Goal: Task Accomplishment & Management: Use online tool/utility

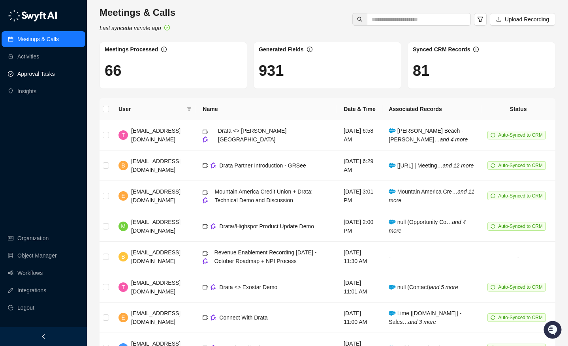
click at [36, 70] on link "Approval Tasks" at bounding box center [36, 74] width 38 height 16
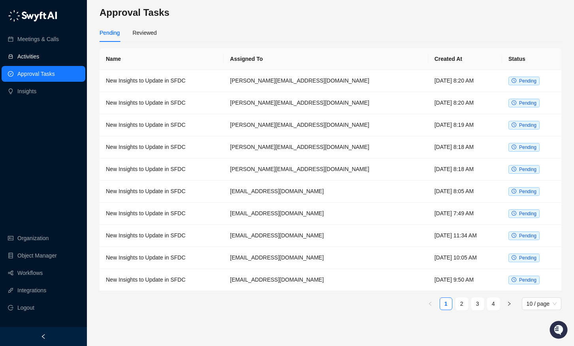
click at [37, 56] on link "Activities" at bounding box center [28, 57] width 22 height 16
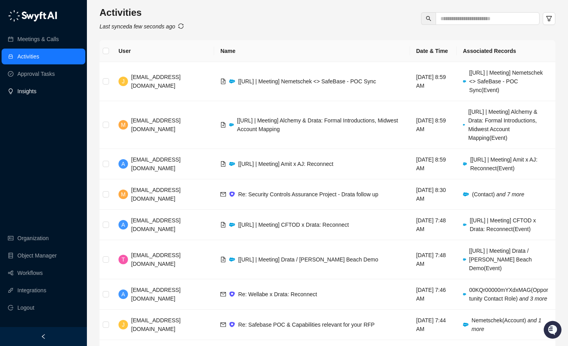
click at [36, 85] on link "Insights" at bounding box center [26, 91] width 19 height 16
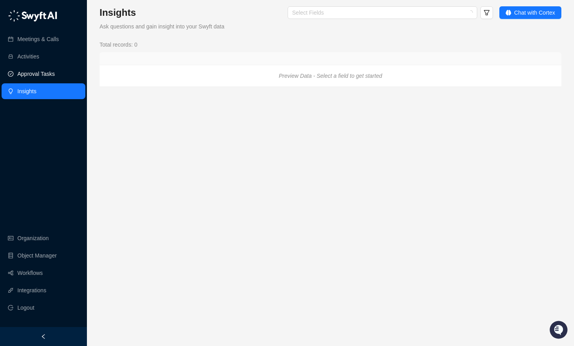
click at [47, 75] on link "Approval Tasks" at bounding box center [36, 74] width 38 height 16
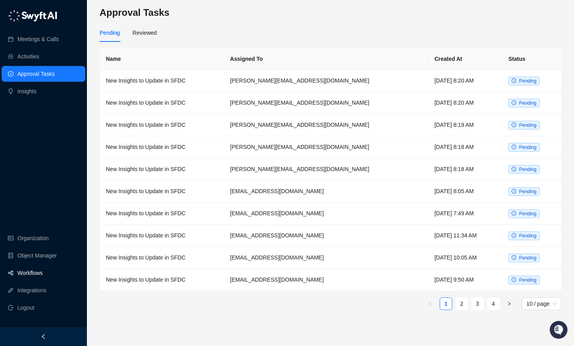
click at [40, 274] on link "Workflows" at bounding box center [29, 273] width 25 height 16
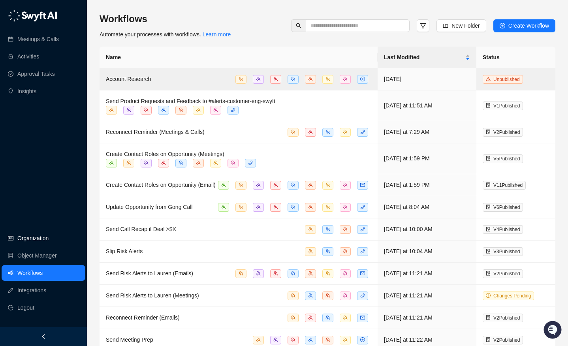
click at [45, 235] on link "Organization" at bounding box center [32, 238] width 31 height 16
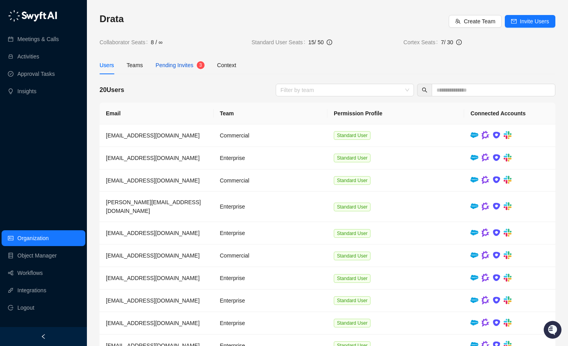
click at [178, 64] on span "Pending Invites" at bounding box center [175, 65] width 38 height 6
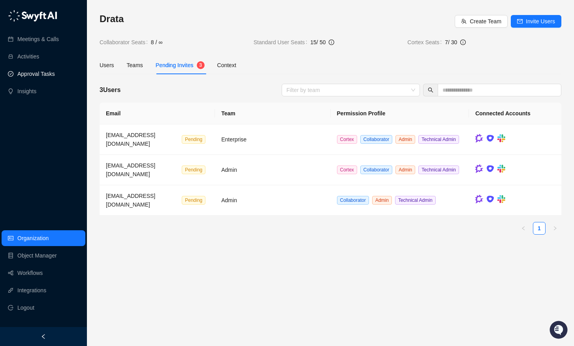
click at [55, 71] on link "Approval Tasks" at bounding box center [36, 74] width 38 height 16
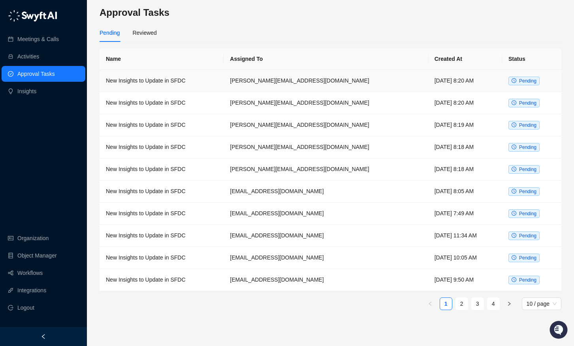
click at [223, 80] on td "New Insights to Update in SFDC" at bounding box center [162, 81] width 124 height 22
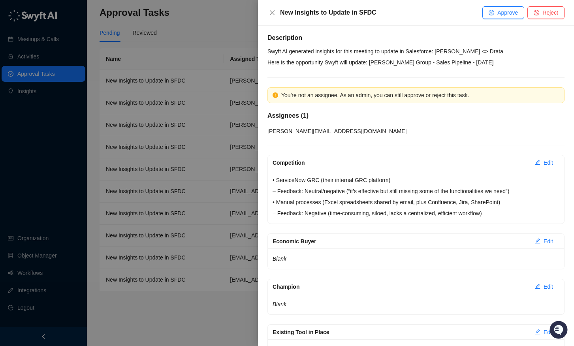
scroll to position [8, 0]
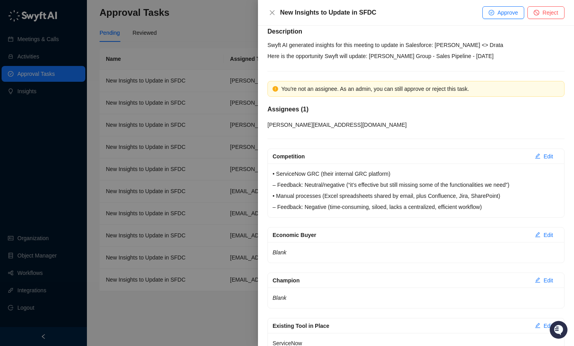
click at [182, 169] on div at bounding box center [287, 173] width 574 height 346
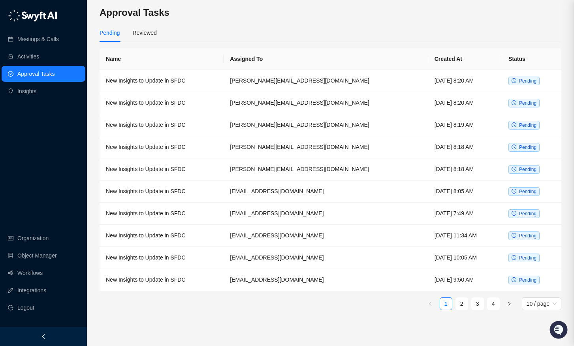
click at [194, 95] on td "New Insights to Update in SFDC" at bounding box center [162, 103] width 124 height 22
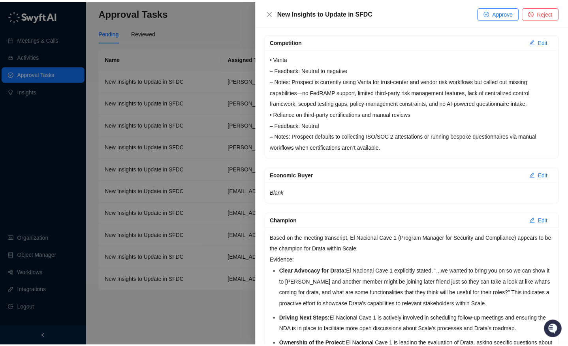
scroll to position [125, 0]
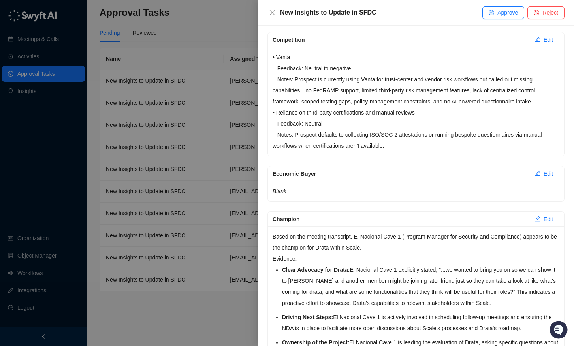
click at [171, 106] on div at bounding box center [287, 173] width 574 height 346
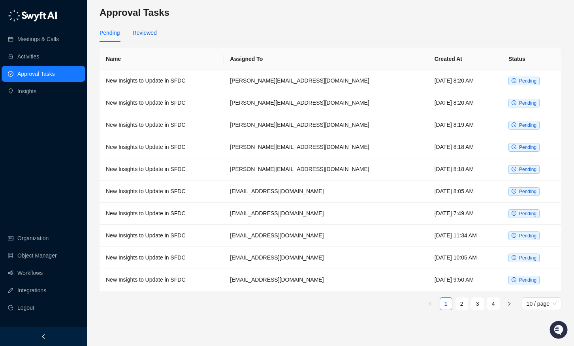
click at [141, 36] on div "Reviewed" at bounding box center [144, 32] width 24 height 9
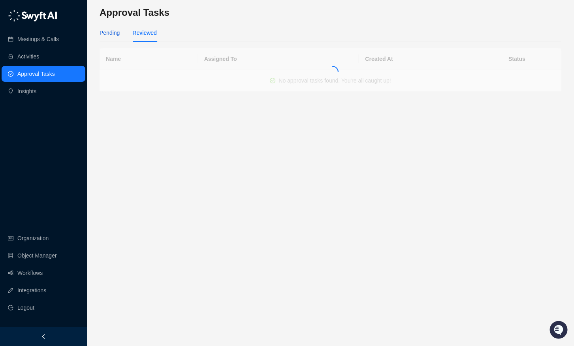
click at [108, 34] on div "Pending" at bounding box center [110, 32] width 20 height 9
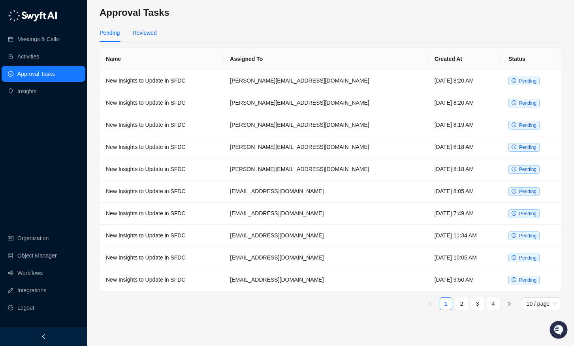
click at [138, 34] on div "Reviewed" at bounding box center [144, 32] width 24 height 9
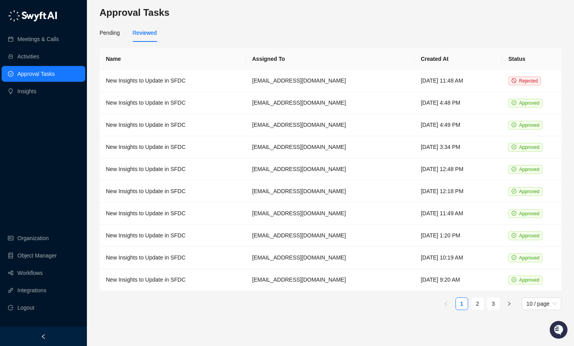
click at [93, 36] on div "Approval Tasks Pending Reviewed Name Assigned To Created At Status New Insights…" at bounding box center [330, 173] width 487 height 346
click at [102, 28] on div "Pending" at bounding box center [110, 33] width 20 height 18
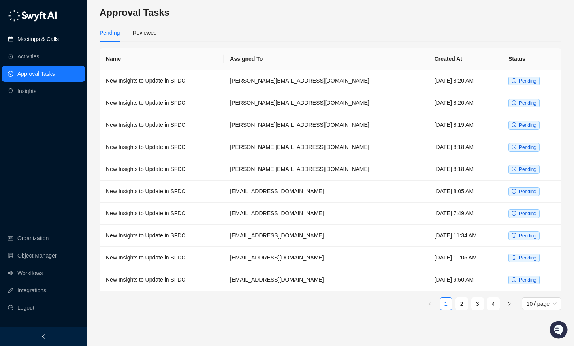
click at [31, 41] on link "Meetings & Calls" at bounding box center [37, 39] width 41 height 16
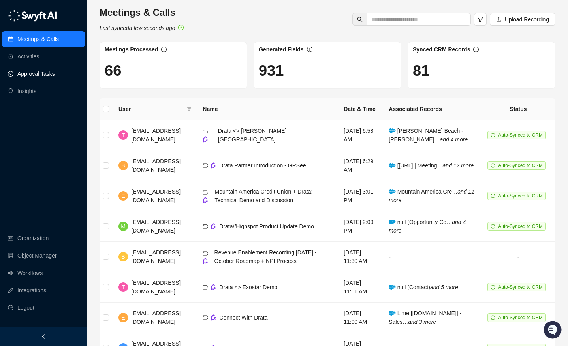
click at [38, 73] on link "Approval Tasks" at bounding box center [36, 74] width 38 height 16
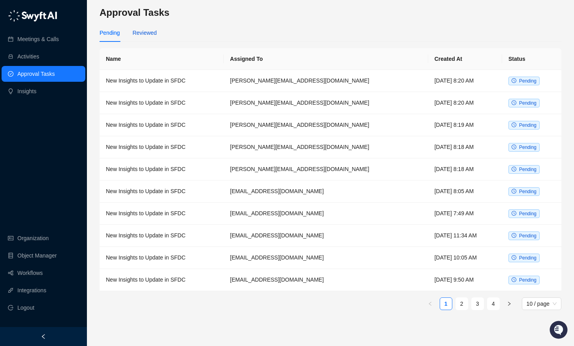
click at [152, 32] on div "Reviewed" at bounding box center [144, 32] width 24 height 9
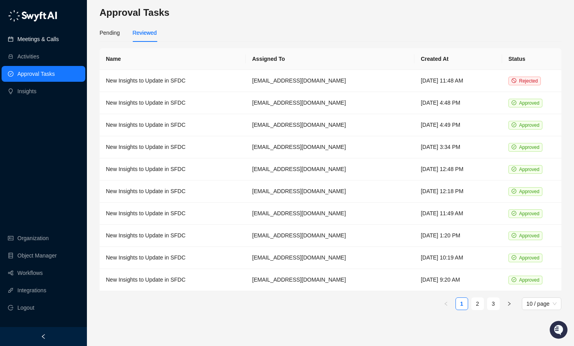
click at [43, 33] on link "Meetings & Calls" at bounding box center [37, 39] width 41 height 16
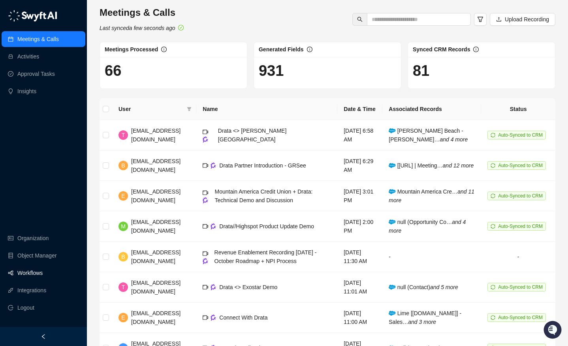
click at [33, 271] on link "Workflows" at bounding box center [29, 273] width 25 height 16
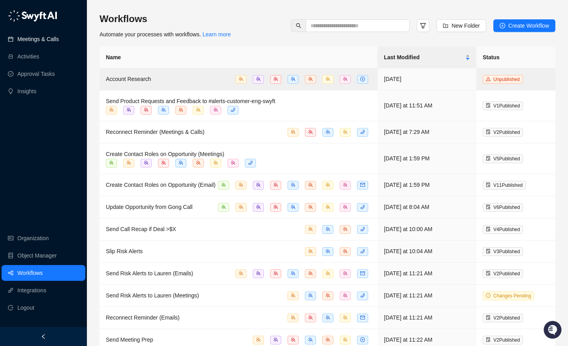
click at [40, 32] on link "Meetings & Calls" at bounding box center [37, 39] width 41 height 16
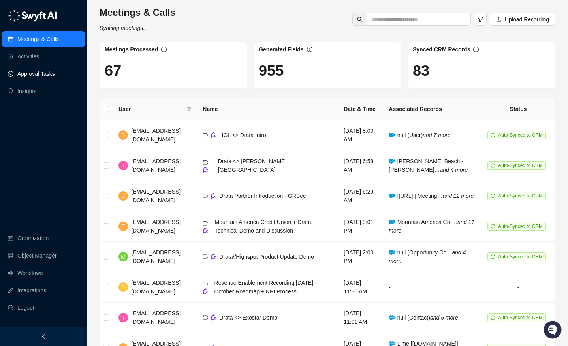
click at [41, 77] on link "Approval Tasks" at bounding box center [36, 74] width 38 height 16
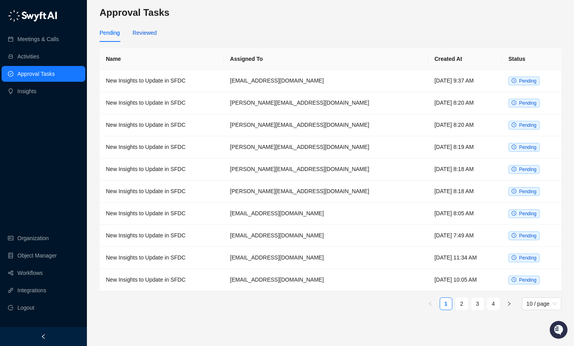
click at [138, 32] on div "Reviewed" at bounding box center [144, 32] width 24 height 9
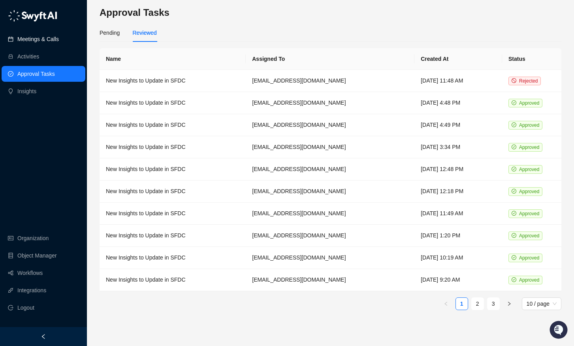
click at [53, 39] on link "Meetings & Calls" at bounding box center [37, 39] width 41 height 16
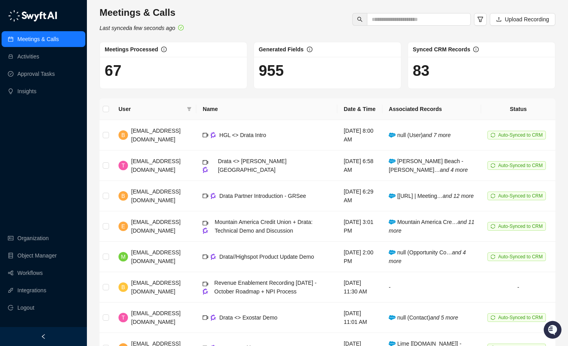
click at [43, 184] on div "Meetings & Calls Activities Approval Tasks Insights Organization Object Manager…" at bounding box center [43, 163] width 87 height 327
click at [36, 72] on link "Approval Tasks" at bounding box center [36, 74] width 38 height 16
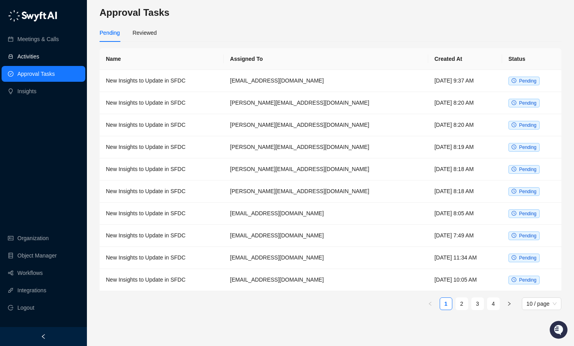
click at [36, 54] on link "Activities" at bounding box center [28, 57] width 22 height 16
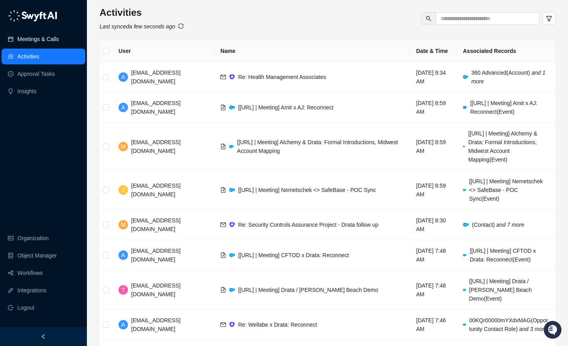
click at [30, 40] on link "Meetings & Calls" at bounding box center [37, 39] width 41 height 16
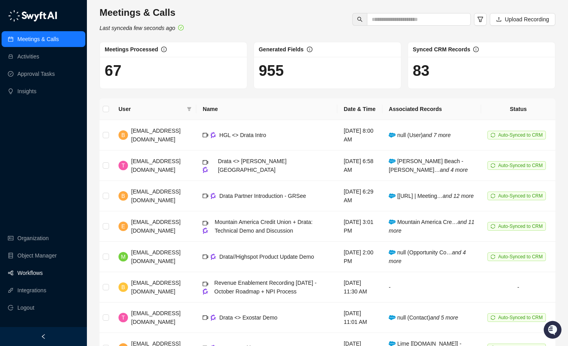
click at [20, 274] on link "Workflows" at bounding box center [29, 273] width 25 height 16
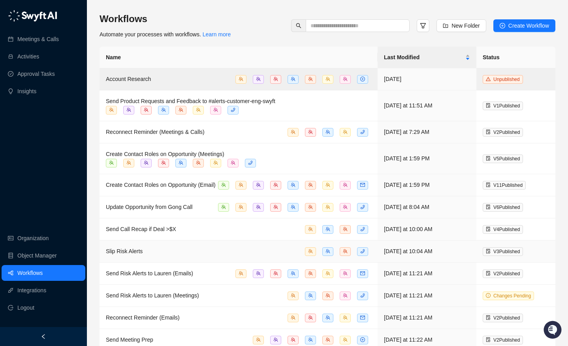
scroll to position [83, 0]
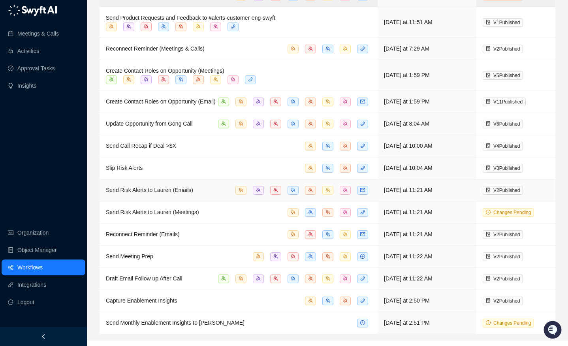
click at [186, 193] on span "Send Risk Alerts to Lauren (Emails)" at bounding box center [149, 190] width 87 height 6
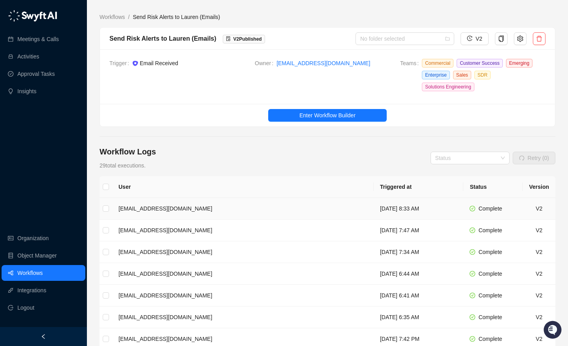
click at [213, 207] on td "[EMAIL_ADDRESS][DOMAIN_NAME]" at bounding box center [242, 209] width 261 height 22
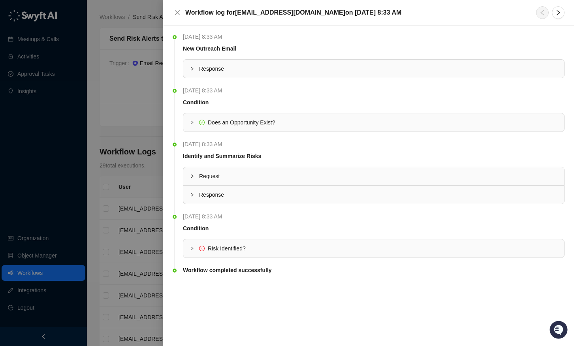
click at [151, 207] on div at bounding box center [287, 173] width 574 height 346
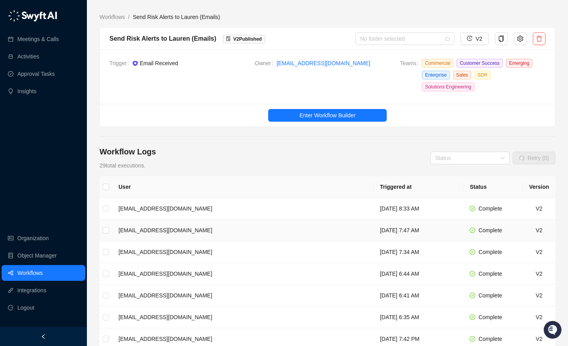
click at [172, 233] on td "[EMAIL_ADDRESS][DOMAIN_NAME]" at bounding box center [242, 231] width 261 height 22
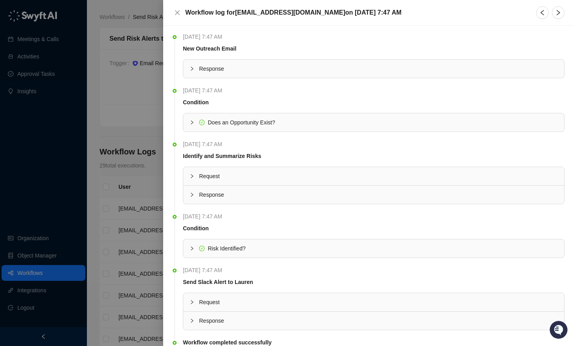
scroll to position [31, 0]
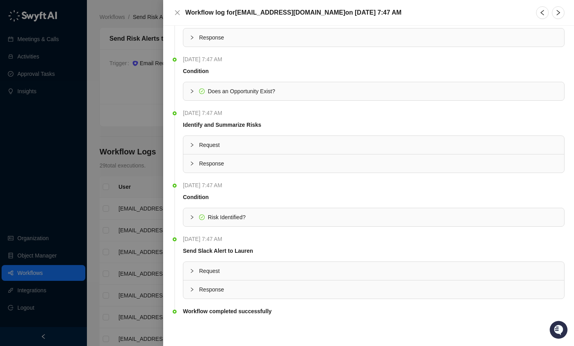
click at [201, 291] on span "Response" at bounding box center [378, 289] width 359 height 9
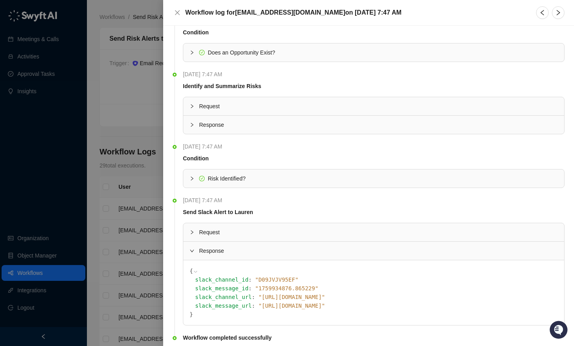
scroll to position [96, 0]
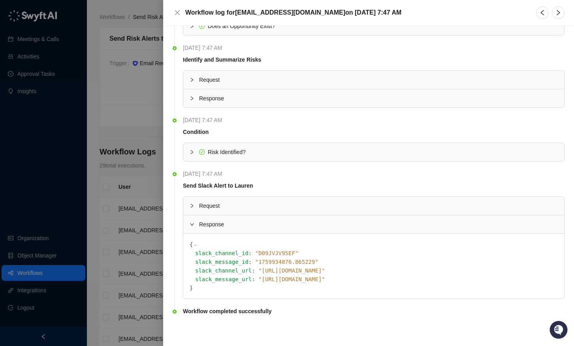
click at [325, 278] on span "" https://drata.slack.com/archives/D09JVJV95EF/p1759934876865229 "" at bounding box center [291, 279] width 67 height 6
click at [367, 275] on div "slack_message_url : " https://drata.slack.com/archives/D09JVJV95EF/p17599348768…" at bounding box center [376, 279] width 362 height 9
click at [325, 280] on span "" https://drata.slack.com/archives/D09JVJV95EF/p1759934876865229 "" at bounding box center [291, 279] width 67 height 6
click at [325, 278] on span "" https://drata.slack.com/archives/D09JVJV95EF/p1759934876865229 "" at bounding box center [291, 279] width 67 height 6
click at [0, 0] on icon at bounding box center [0, 0] width 0 height 0
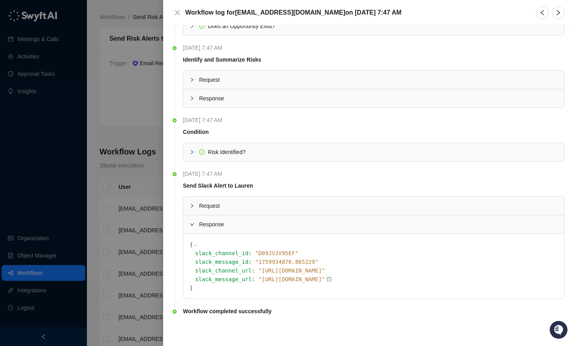
click at [330, 280] on icon at bounding box center [329, 279] width 2 height 2
click at [325, 280] on span "" https://drata.slack.com/archives/D09JVJV95EF/p1759934876865229 "" at bounding box center [291, 279] width 67 height 6
click at [344, 263] on div "slack_message_id : " 1759934876.865229 "" at bounding box center [376, 261] width 362 height 9
click at [345, 274] on div "slack_channel_url : " https://drata.slack.com/archives/D09JVJV95EF "" at bounding box center [376, 270] width 362 height 9
click at [325, 269] on span "" https://drata.slack.com/archives/D09JVJV95EF "" at bounding box center [291, 270] width 67 height 6
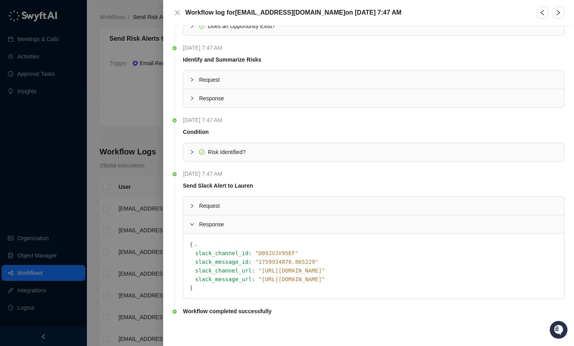
click at [325, 276] on span "" https://drata.slack.com/archives/D09JVJV95EF/p1759934876865229 "" at bounding box center [291, 279] width 67 height 6
click at [208, 201] on span "Request" at bounding box center [378, 205] width 359 height 9
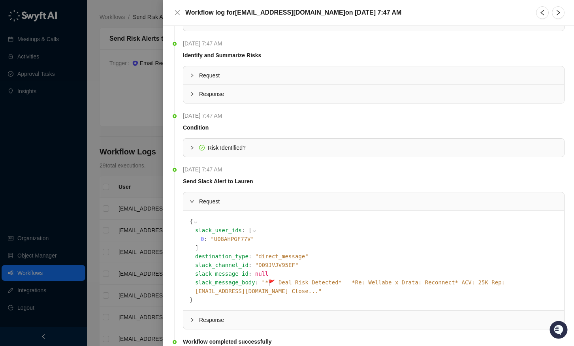
scroll to position [111, 0]
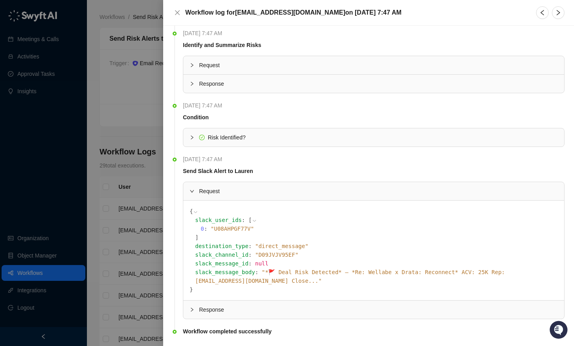
click at [385, 270] on span "" *🚩 Deal Risk Detected* — *Re: Wellabe x Drata: Reconnect* ACV: 25K Rep: ajdes…" at bounding box center [350, 276] width 310 height 15
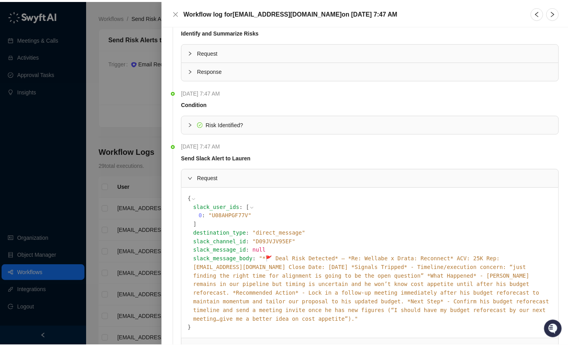
scroll to position [0, 0]
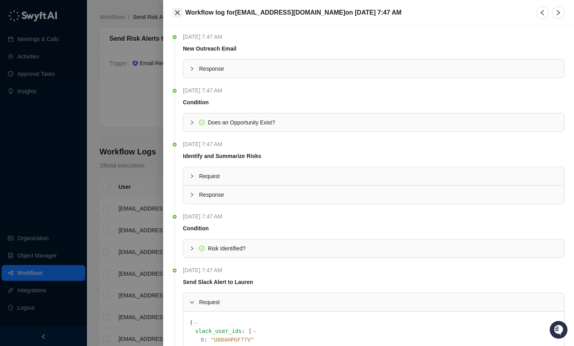
click at [180, 9] on button "Close" at bounding box center [177, 12] width 9 height 9
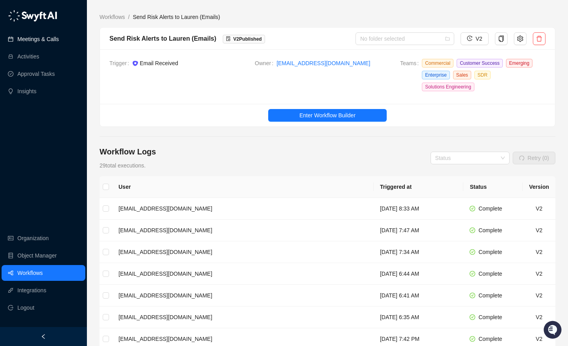
click at [59, 39] on link "Meetings & Calls" at bounding box center [37, 39] width 41 height 16
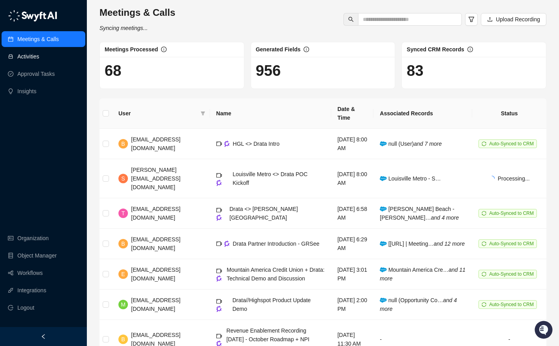
click at [39, 58] on link "Activities" at bounding box center [28, 57] width 22 height 16
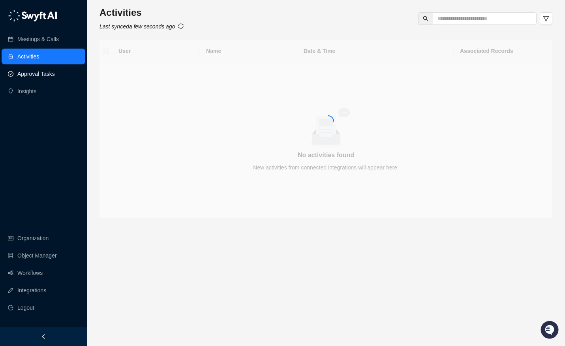
click at [51, 70] on link "Approval Tasks" at bounding box center [36, 74] width 38 height 16
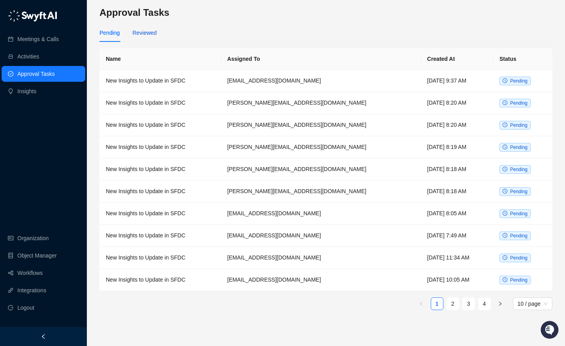
click at [143, 29] on div "Reviewed" at bounding box center [144, 32] width 24 height 9
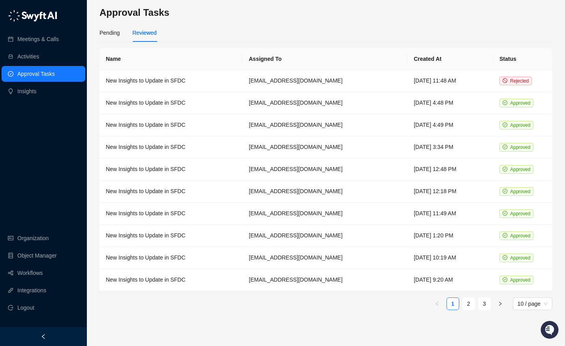
click at [264, 23] on main "Approval Tasks Pending Reviewed Name Assigned To Created At Status New Insights…" at bounding box center [326, 172] width 453 height 333
click at [111, 34] on div "Pending" at bounding box center [110, 32] width 20 height 9
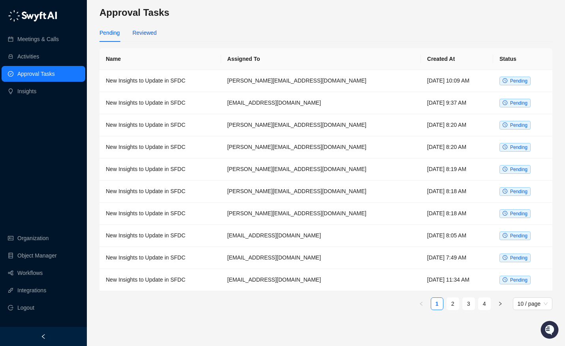
click at [145, 34] on div "Reviewed" at bounding box center [144, 32] width 24 height 9
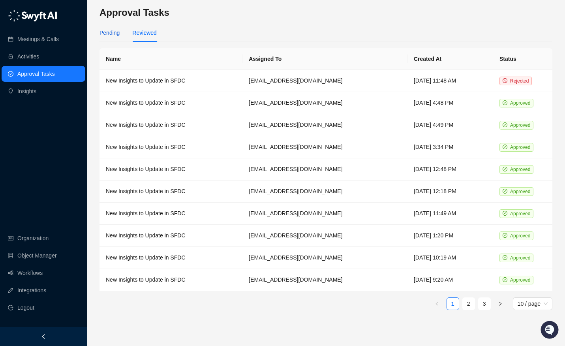
click at [117, 33] on div "Pending" at bounding box center [110, 32] width 20 height 9
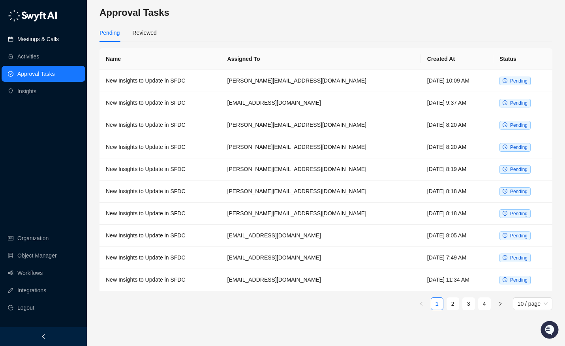
click at [54, 41] on link "Meetings & Calls" at bounding box center [37, 39] width 41 height 16
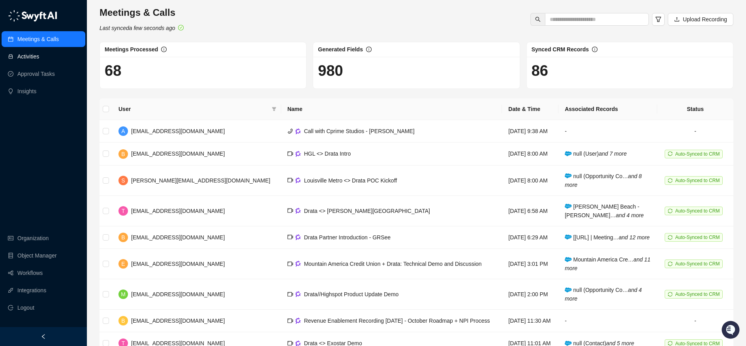
click at [39, 61] on link "Activities" at bounding box center [28, 57] width 22 height 16
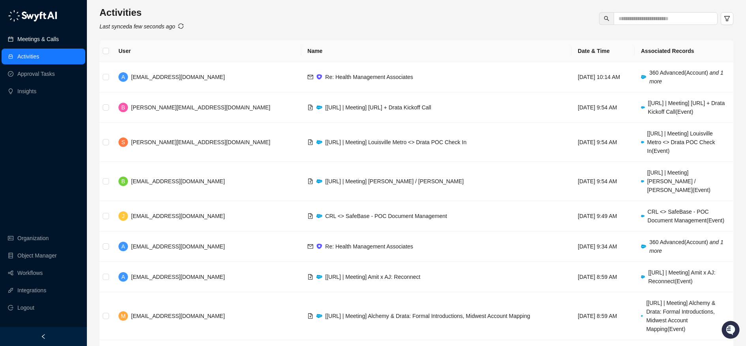
click at [59, 43] on link "Meetings & Calls" at bounding box center [37, 39] width 41 height 16
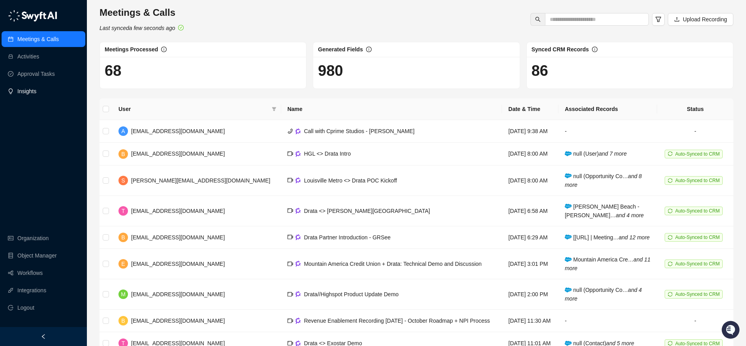
click at [36, 93] on link "Insights" at bounding box center [26, 91] width 19 height 16
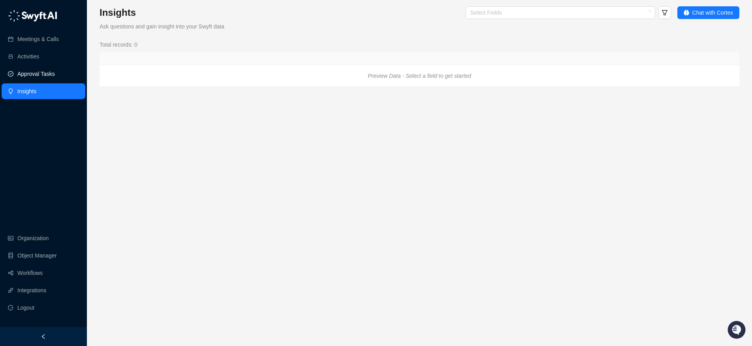
click at [55, 69] on link "Approval Tasks" at bounding box center [36, 74] width 38 height 16
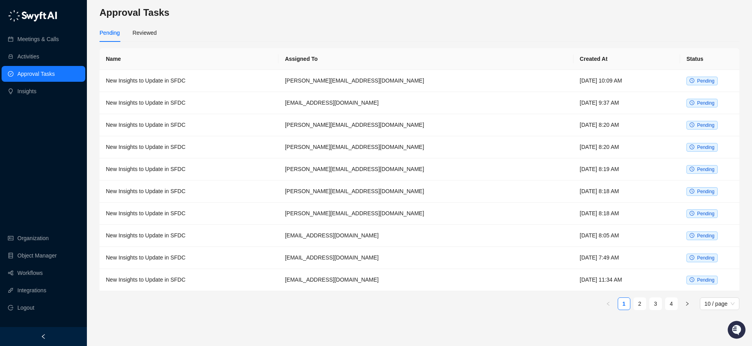
click at [129, 31] on div "Pending Reviewed" at bounding box center [128, 33] width 57 height 18
click at [141, 32] on div "Reviewed" at bounding box center [144, 32] width 24 height 9
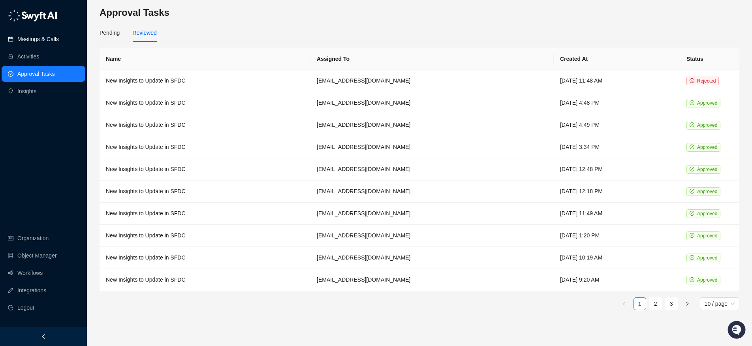
click at [53, 36] on link "Meetings & Calls" at bounding box center [37, 39] width 41 height 16
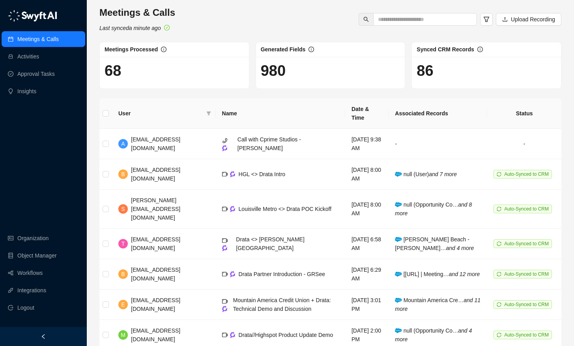
click at [322, 2] on div "Meetings & Calls Last synced a minute ago Upload Recording Meetings Processed 6…" at bounding box center [331, 236] width 488 height 473
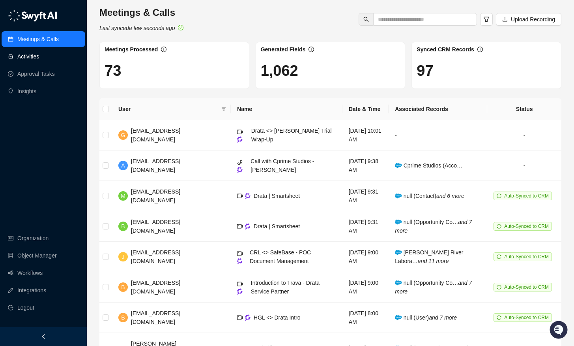
click at [37, 54] on link "Activities" at bounding box center [28, 57] width 22 height 16
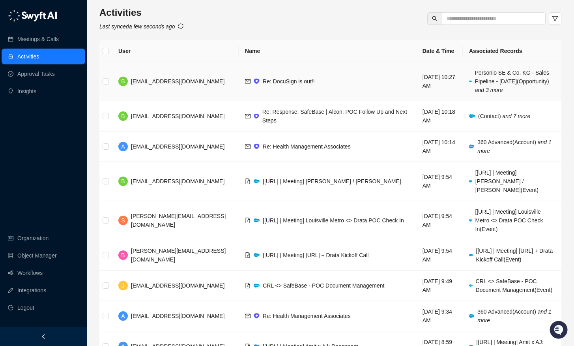
click at [271, 84] on div "Re: DocuSign is out!!" at bounding box center [289, 81] width 52 height 9
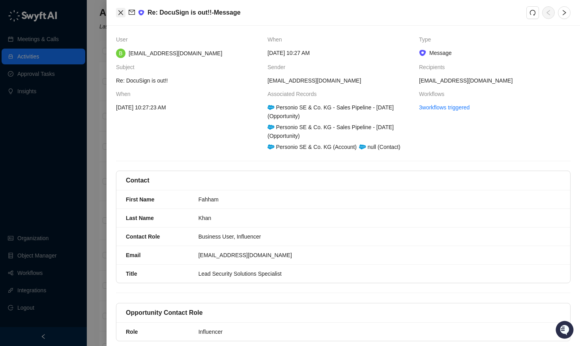
click at [121, 13] on icon "close" at bounding box center [120, 12] width 5 height 5
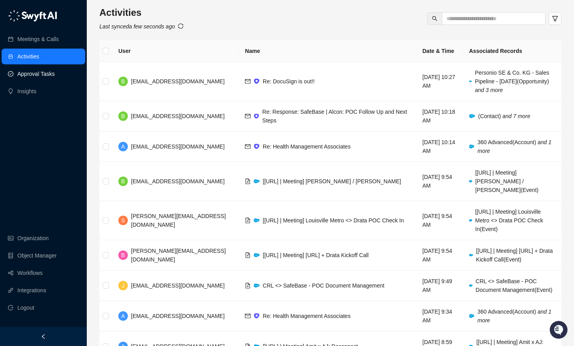
click at [52, 76] on link "Approval Tasks" at bounding box center [36, 74] width 38 height 16
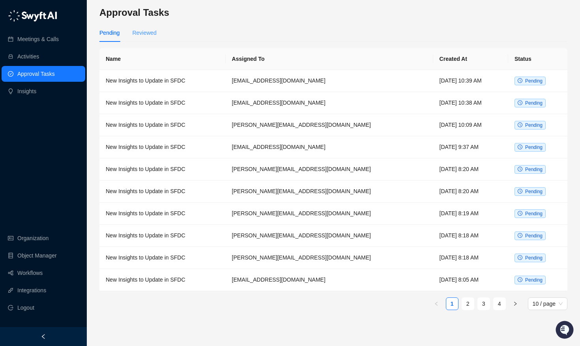
click at [146, 26] on div "Reviewed" at bounding box center [144, 33] width 24 height 18
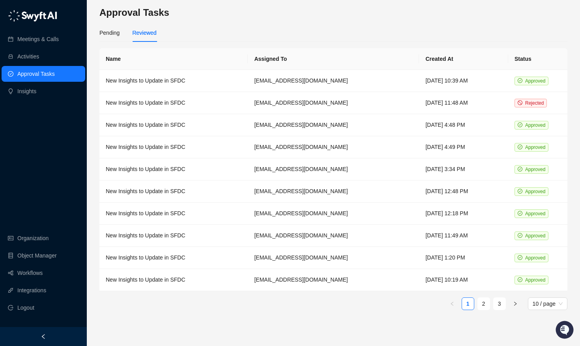
click at [58, 27] on div "Meetings & Calls Activities Approval Tasks Insights" at bounding box center [43, 53] width 87 height 95
click at [56, 31] on link "Meetings & Calls" at bounding box center [37, 39] width 41 height 16
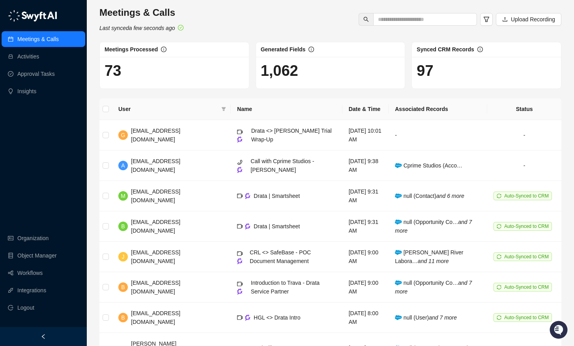
click at [56, 34] on link "Meetings & Calls" at bounding box center [37, 39] width 41 height 16
click at [39, 275] on link "Workflows" at bounding box center [29, 273] width 25 height 16
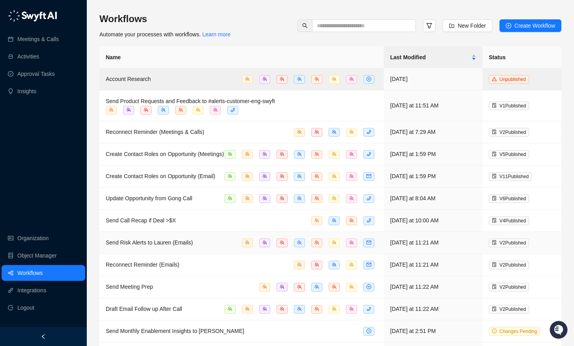
scroll to position [118, 0]
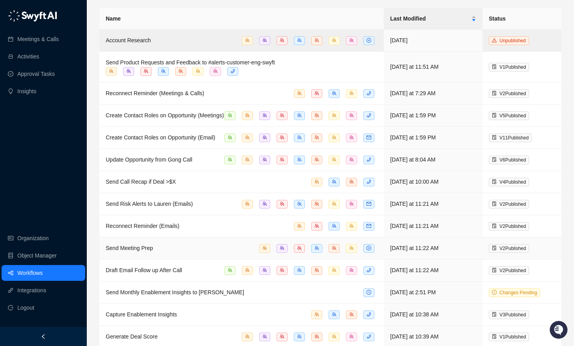
scroll to position [118, 0]
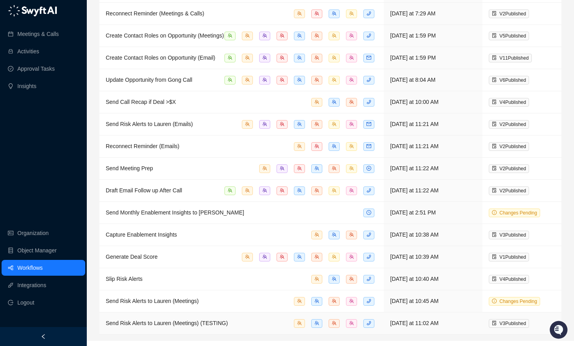
click at [255, 327] on div "Send Risk Alerts to Lauren (Meetings) (TESTING)" at bounding box center [242, 323] width 272 height 9
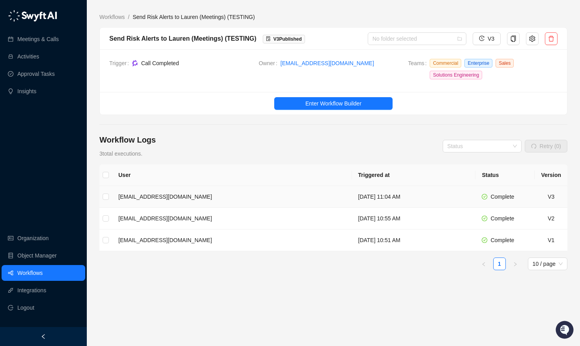
click at [221, 204] on td "[EMAIL_ADDRESS][DOMAIN_NAME]" at bounding box center [232, 197] width 240 height 22
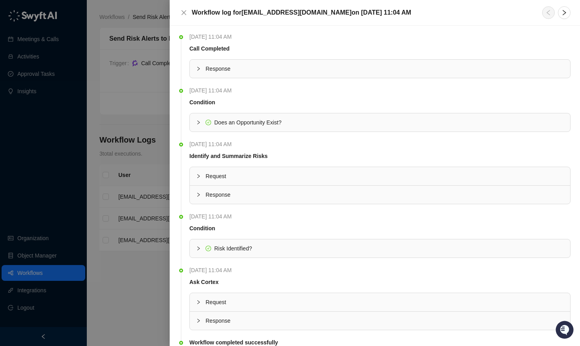
scroll to position [31, 0]
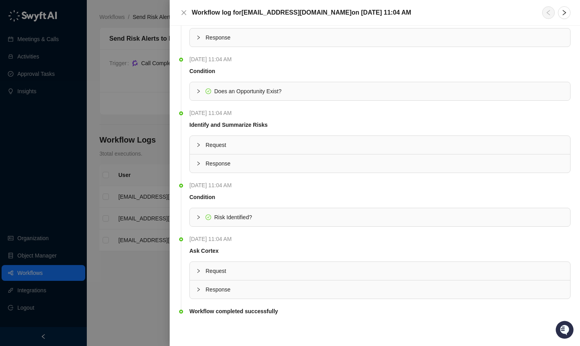
click at [199, 289] on icon "collapsed" at bounding box center [198, 289] width 2 height 4
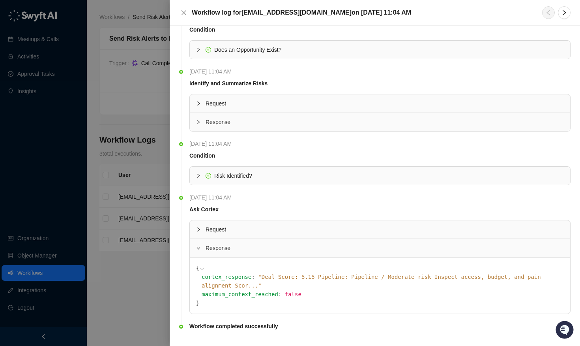
scroll to position [79, 0]
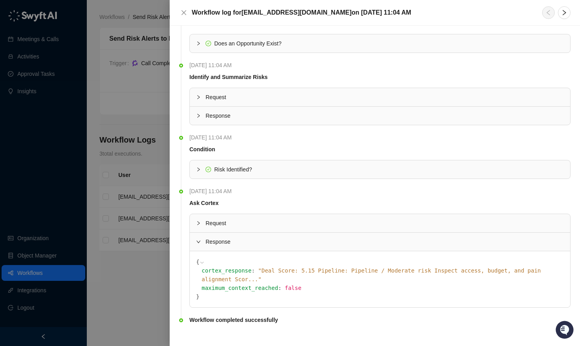
click at [353, 273] on span "" Deal Score: 5.15 Pipeline: Pipeline / Moderate risk Inspect access, budget, a…" at bounding box center [372, 274] width 340 height 15
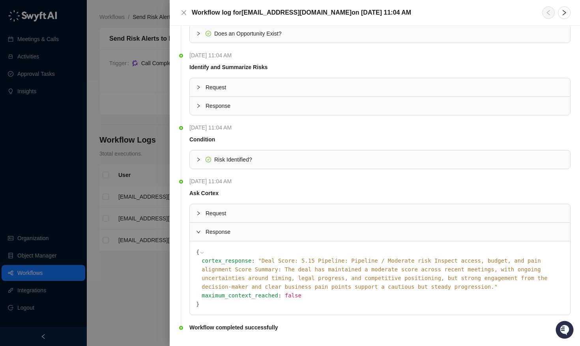
scroll to position [96, 0]
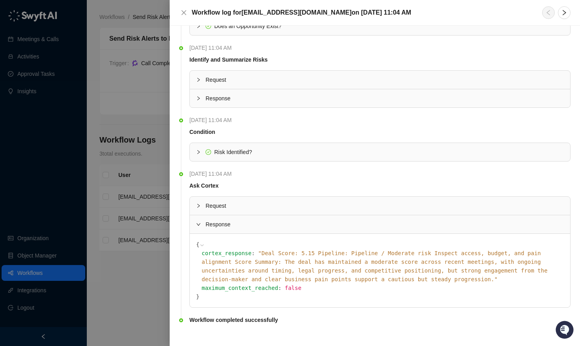
click at [138, 264] on div at bounding box center [290, 173] width 580 height 346
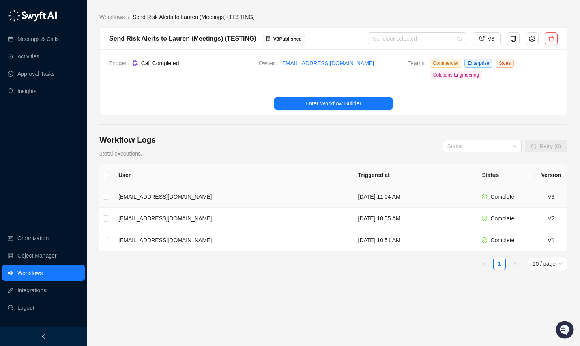
click at [191, 190] on td "[EMAIL_ADDRESS][DOMAIN_NAME]" at bounding box center [232, 197] width 240 height 22
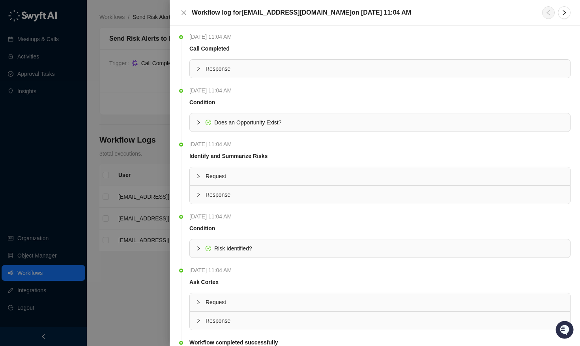
scroll to position [31, 0]
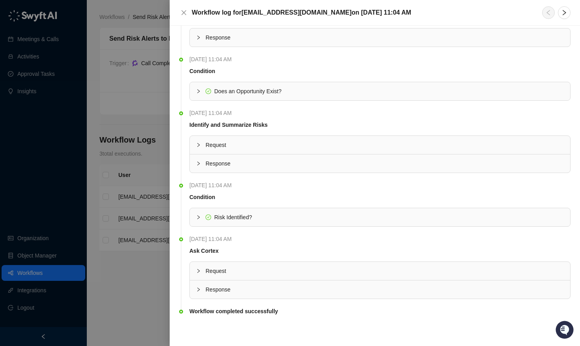
click at [199, 287] on icon "collapsed" at bounding box center [198, 289] width 5 height 5
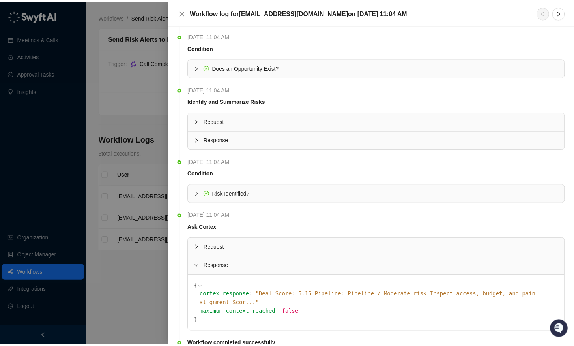
scroll to position [79, 0]
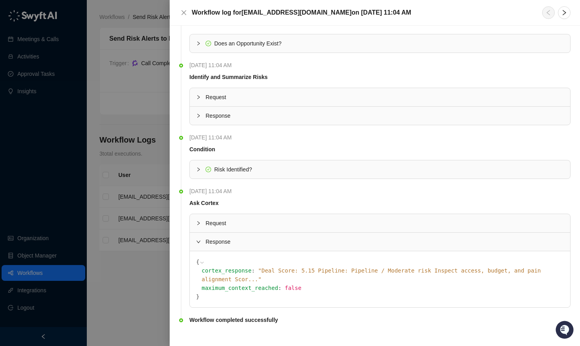
click at [304, 270] on span "" Deal Score: 5.15 Pipeline: Pipeline / Moderate risk Inspect access, budget, a…" at bounding box center [372, 274] width 340 height 15
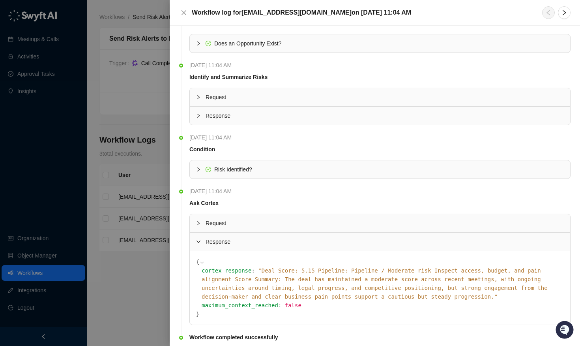
click at [51, 156] on div at bounding box center [290, 173] width 580 height 346
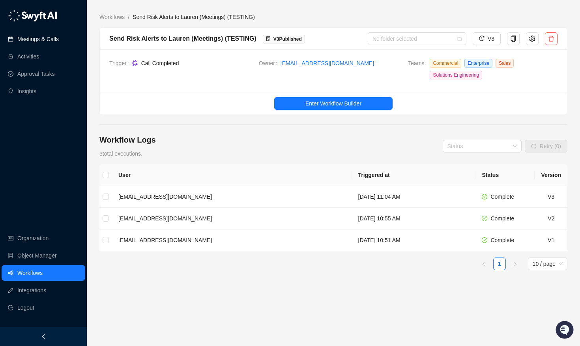
click at [35, 34] on link "Meetings & Calls" at bounding box center [37, 39] width 41 height 16
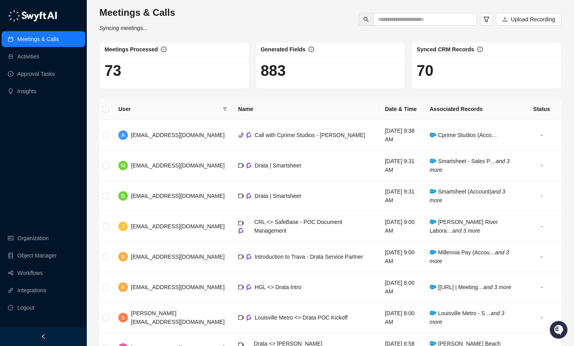
click at [41, 146] on div "Meetings & Calls Activities Approval Tasks Insights Organization Object Manager…" at bounding box center [43, 163] width 87 height 327
click at [41, 171] on div "Meetings & Calls Activities Approval Tasks Insights Organization Object Manager…" at bounding box center [43, 163] width 87 height 327
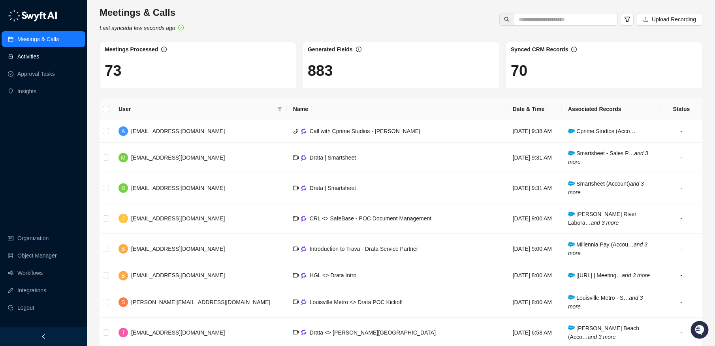
click at [37, 54] on link "Activities" at bounding box center [28, 57] width 22 height 16
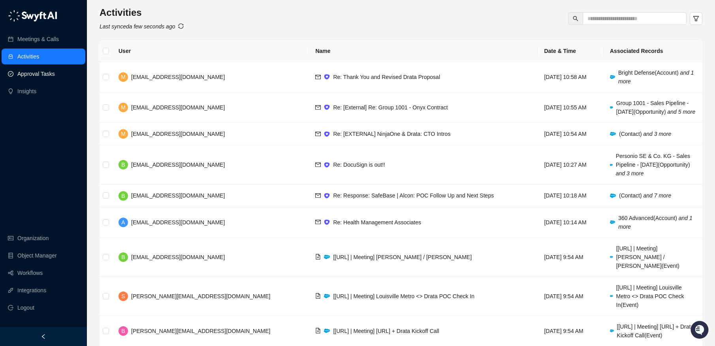
click at [38, 71] on link "Approval Tasks" at bounding box center [36, 74] width 38 height 16
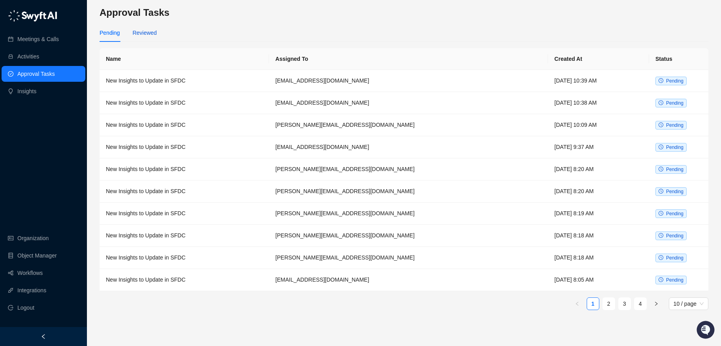
click at [152, 37] on div "Reviewed" at bounding box center [144, 32] width 24 height 9
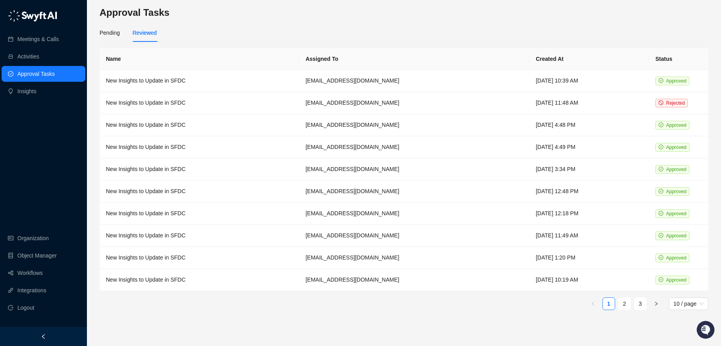
click at [133, 36] on div "Reviewed" at bounding box center [144, 32] width 24 height 9
click at [115, 38] on div "Pending" at bounding box center [110, 33] width 20 height 18
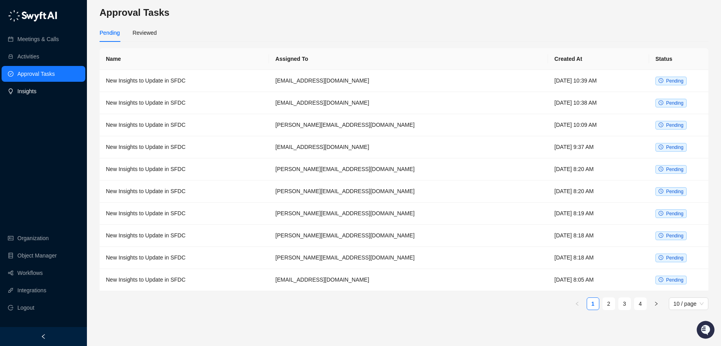
click at [36, 85] on link "Insights" at bounding box center [26, 91] width 19 height 16
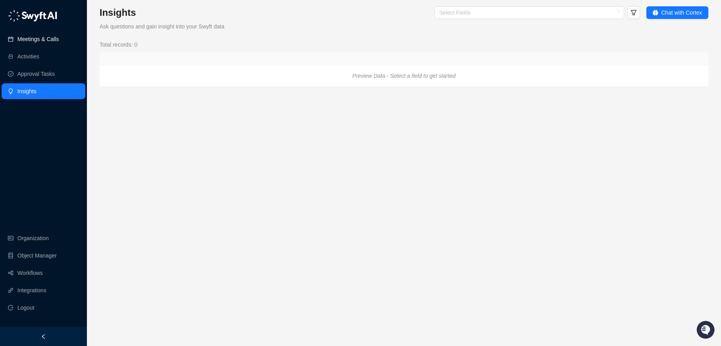
click at [48, 35] on link "Meetings & Calls" at bounding box center [37, 39] width 41 height 16
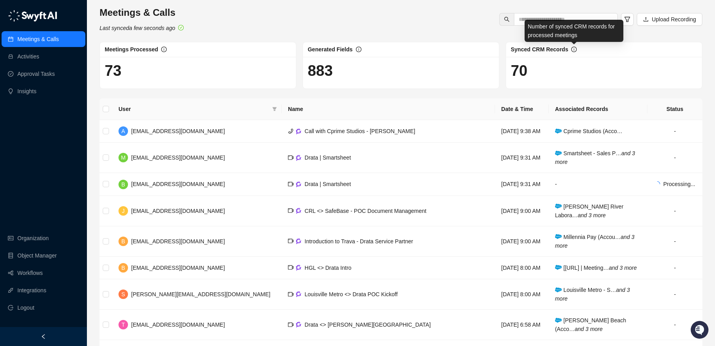
click at [573, 51] on icon "info-circle" at bounding box center [574, 50] width 6 height 6
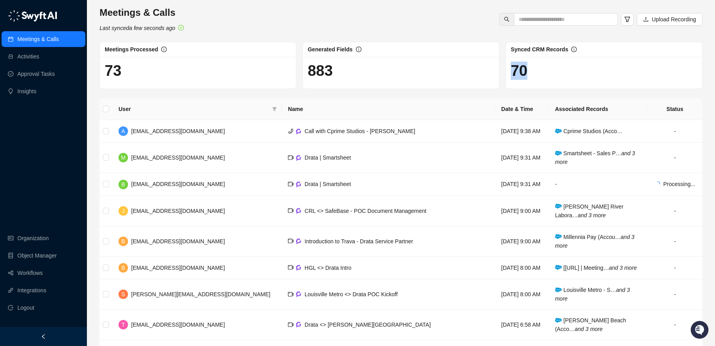
drag, startPoint x: 553, startPoint y: 72, endPoint x: 503, endPoint y: 67, distance: 50.8
click at [503, 67] on div "Synced CRM Records 70" at bounding box center [603, 65] width 203 height 47
click at [428, 19] on div "Meetings & Calls Last synced a few seconds ago Upload Recording" at bounding box center [400, 19] width 607 height 26
click at [580, 211] on td "[PERSON_NAME] River Labora… and 3 more" at bounding box center [597, 211] width 99 height 30
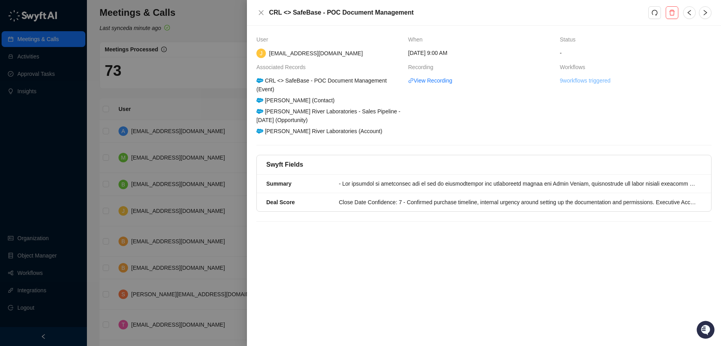
click at [580, 78] on link "9 workflows triggered" at bounding box center [584, 80] width 51 height 9
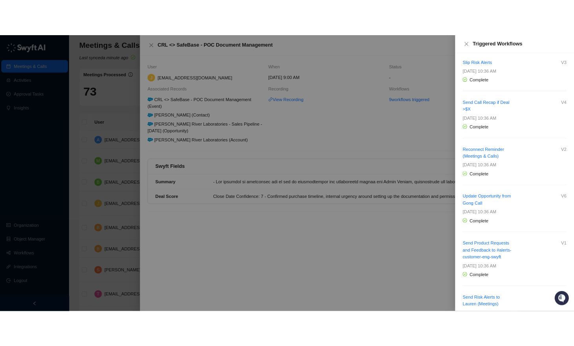
scroll to position [63, 0]
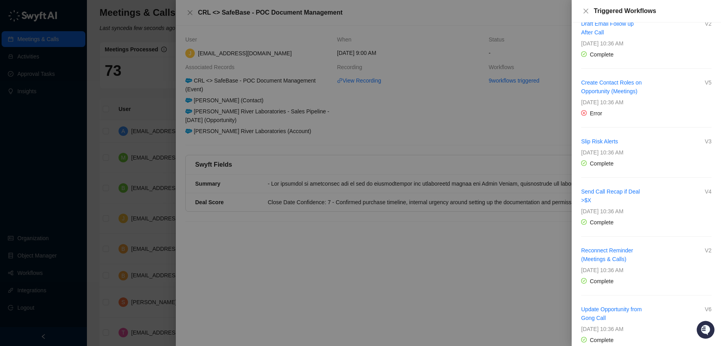
click at [145, 75] on div at bounding box center [360, 173] width 721 height 346
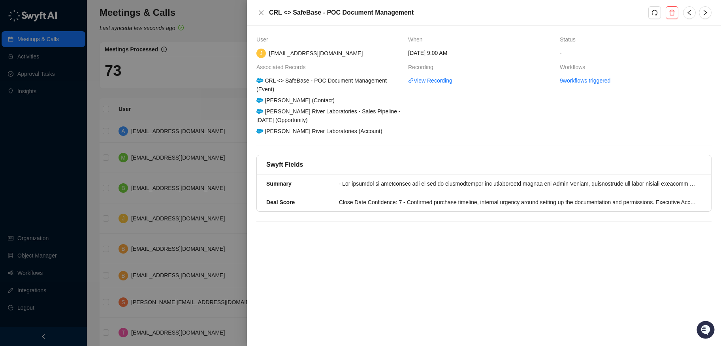
click at [67, 34] on div at bounding box center [360, 173] width 721 height 346
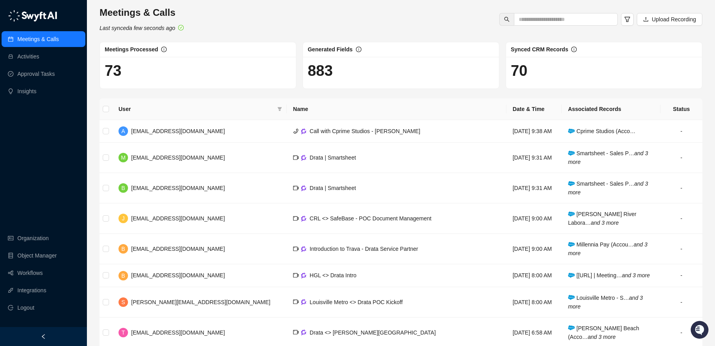
click at [47, 44] on link "Meetings & Calls" at bounding box center [37, 39] width 41 height 16
click at [39, 53] on link "Activities" at bounding box center [28, 57] width 22 height 16
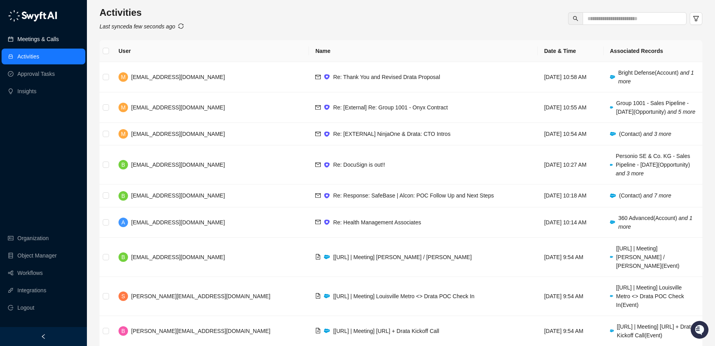
click at [47, 46] on link "Meetings & Calls" at bounding box center [37, 39] width 41 height 16
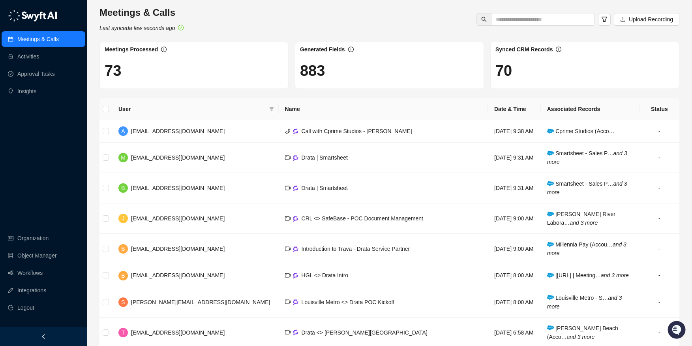
click at [37, 141] on div "Meetings & Calls Activities Approval Tasks Insights Organization Object Manager…" at bounding box center [43, 163] width 87 height 327
click at [34, 267] on link "Workflows" at bounding box center [29, 273] width 25 height 16
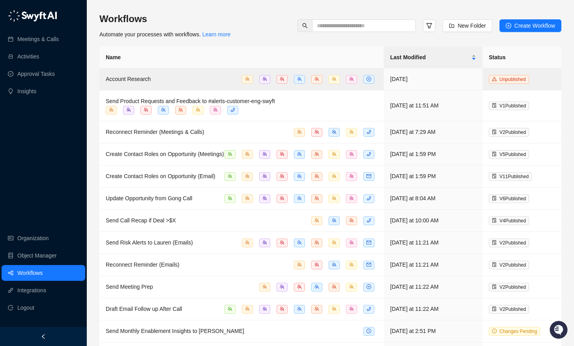
click at [376, 5] on div "Workflows Automate your processes with workflows. Learn more New Folder Create …" at bounding box center [331, 229] width 488 height 459
click at [396, 7] on div "Workflows Automate your processes with workflows. Learn more New Folder Create …" at bounding box center [331, 229] width 462 height 447
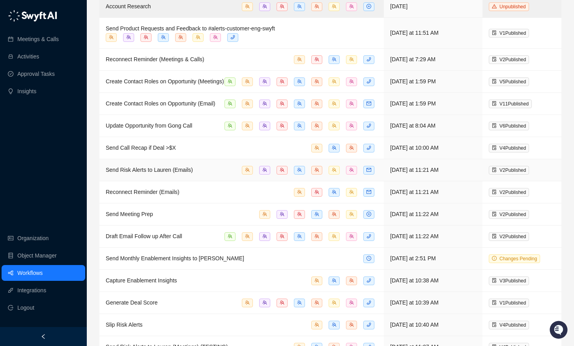
scroll to position [118, 0]
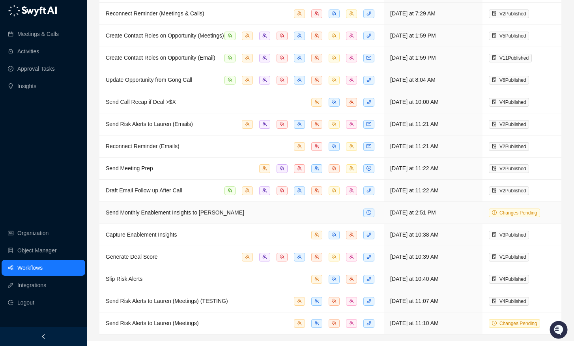
click at [317, 217] on div "Send Monthly Enablement Insights to [PERSON_NAME]" at bounding box center [242, 212] width 272 height 9
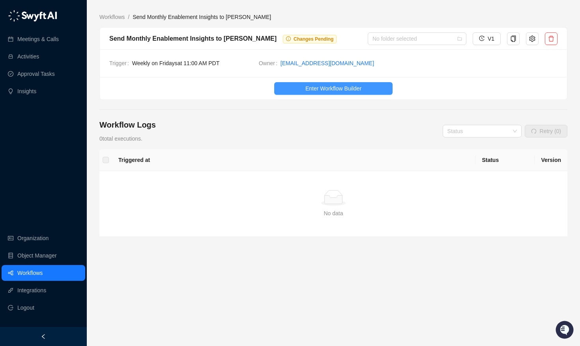
click at [316, 82] on button "Enter Workflow Builder" at bounding box center [333, 88] width 118 height 13
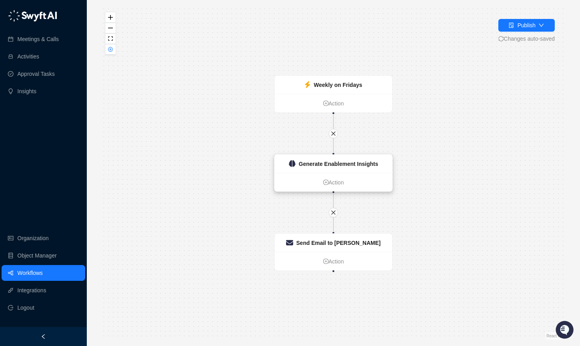
click at [329, 164] on strong "Generate Enablement Insights" at bounding box center [339, 164] width 80 height 6
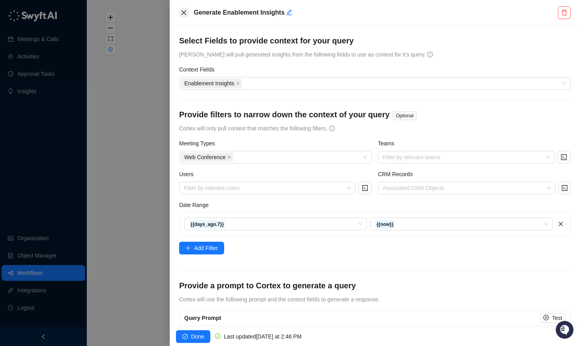
click at [183, 13] on icon "close" at bounding box center [184, 12] width 5 height 5
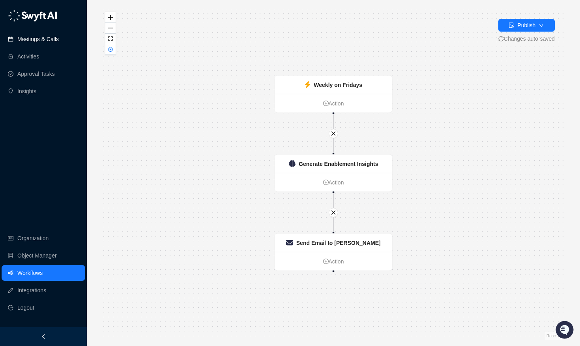
click at [39, 38] on link "Meetings & Calls" at bounding box center [37, 39] width 41 height 16
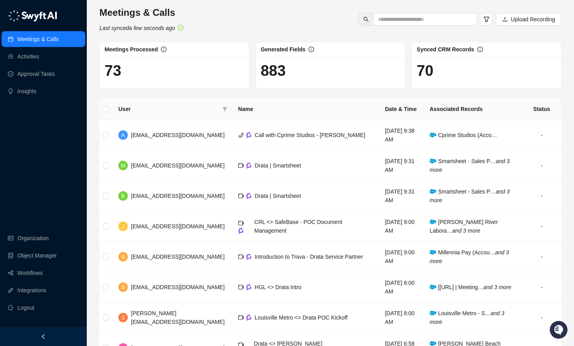
click at [40, 187] on div "Meetings & Calls Activities Approval Tasks Insights Organization Object Manager…" at bounding box center [43, 163] width 87 height 327
click at [42, 198] on div "Meetings & Calls Activities Approval Tasks Insights Organization Object Manager…" at bounding box center [43, 163] width 87 height 327
click at [29, 259] on link "Object Manager" at bounding box center [36, 256] width 39 height 16
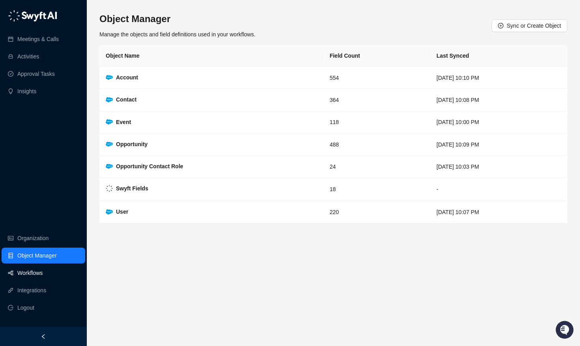
click at [33, 273] on link "Workflows" at bounding box center [29, 273] width 25 height 16
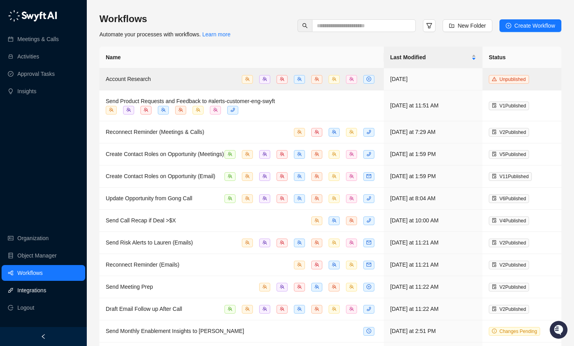
click at [32, 288] on link "Integrations" at bounding box center [31, 290] width 29 height 16
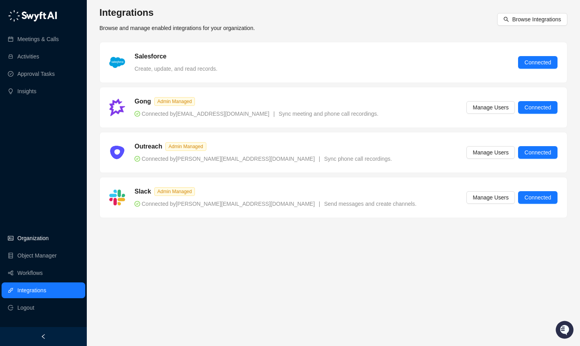
click at [38, 239] on link "Organization" at bounding box center [32, 238] width 31 height 16
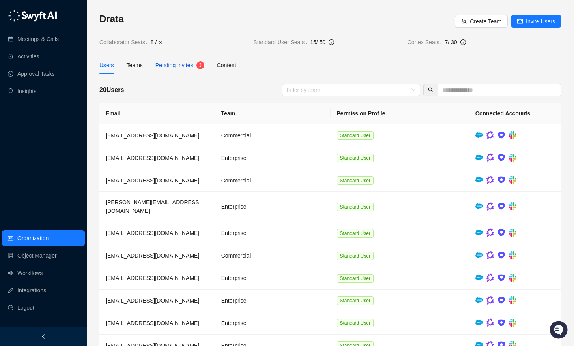
click at [189, 67] on span "Pending Invites" at bounding box center [175, 65] width 38 height 6
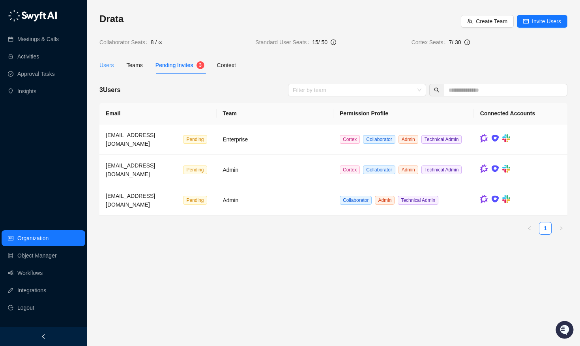
click at [110, 69] on div "Users" at bounding box center [107, 65] width 15 height 18
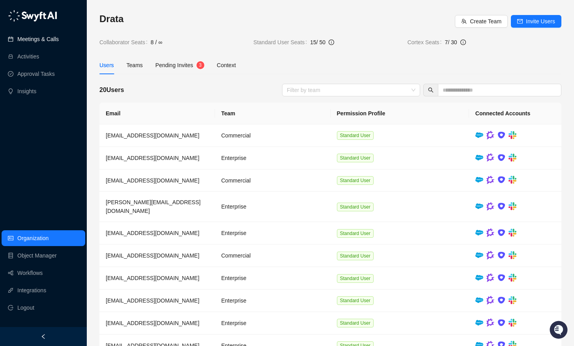
click at [38, 39] on link "Meetings & Calls" at bounding box center [37, 39] width 41 height 16
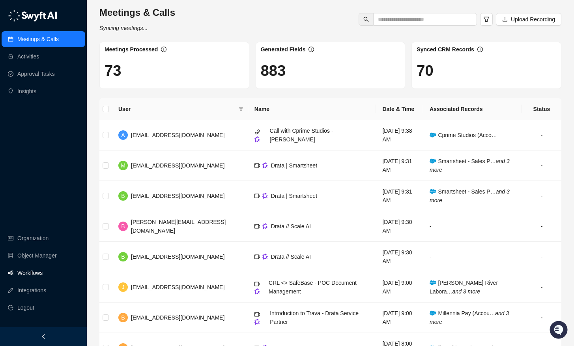
click at [37, 270] on link "Workflows" at bounding box center [29, 273] width 25 height 16
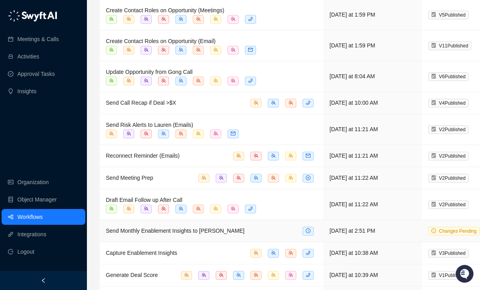
scroll to position [222, 0]
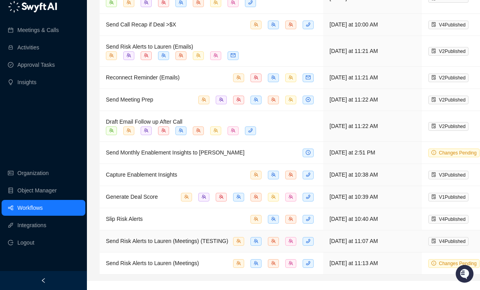
click at [184, 244] on span "Send Risk Alerts to Lauren (Meetings) (TESTING)" at bounding box center [167, 241] width 122 height 6
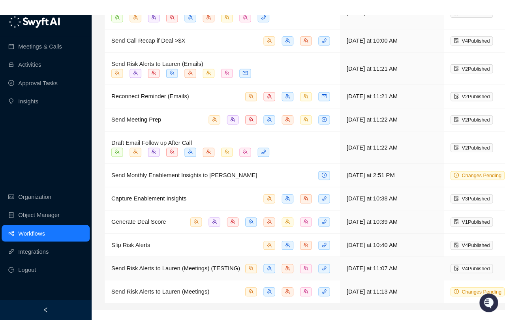
scroll to position [6, 0]
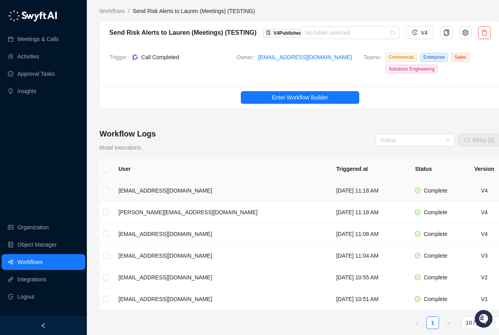
click at [330, 192] on td "Wednesday, 10/08/25, 11:18 AM" at bounding box center [369, 191] width 79 height 22
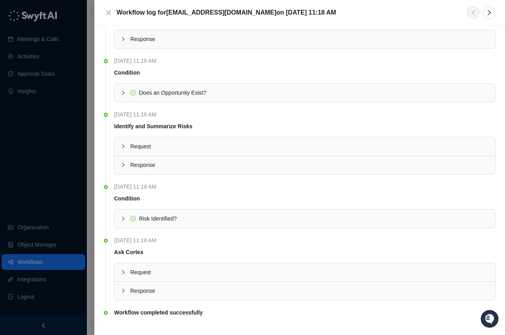
scroll to position [42, 0]
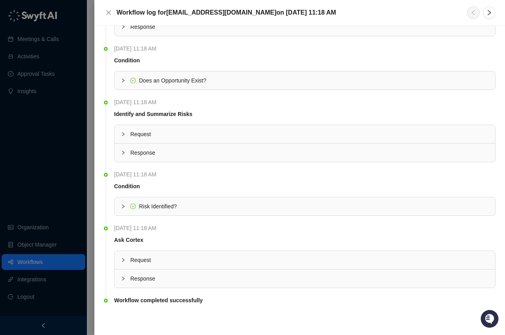
click at [125, 258] on icon "collapsed" at bounding box center [123, 260] width 5 height 5
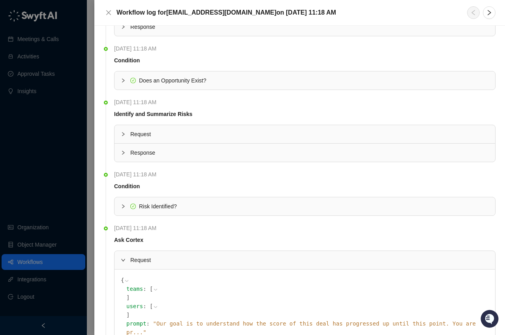
scroll to position [211, 0]
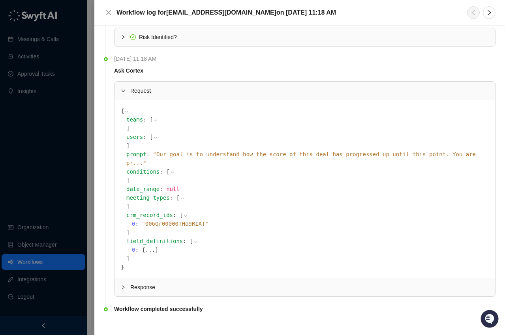
click at [118, 279] on div "Response" at bounding box center [305, 287] width 381 height 18
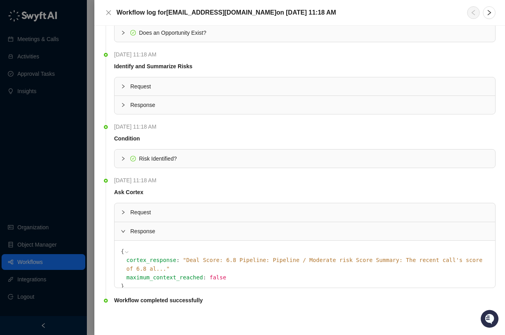
scroll to position [90, 0]
click at [287, 257] on span "" Deal Score: 6.8 Pipeline: Pipeline / Moderate risk Score Summary: The recent …" at bounding box center [304, 264] width 356 height 15
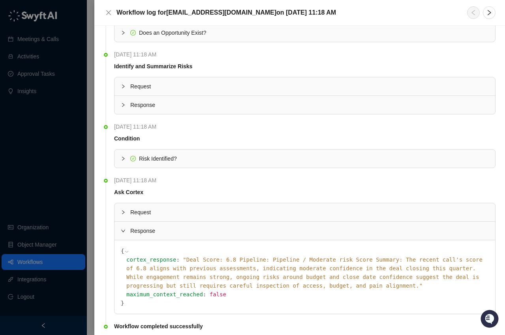
click at [88, 184] on div at bounding box center [252, 167] width 505 height 335
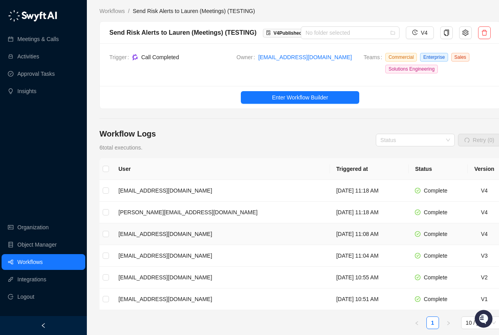
click at [168, 229] on td "[EMAIL_ADDRESS][DOMAIN_NAME]" at bounding box center [221, 234] width 218 height 22
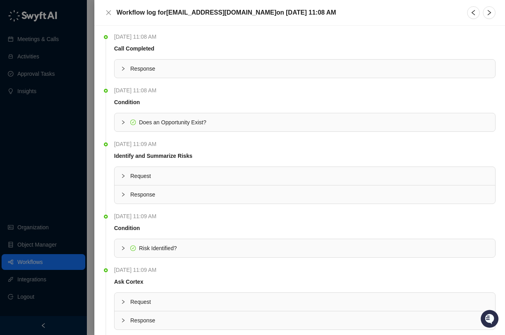
click at [125, 119] on div at bounding box center [125, 122] width 9 height 9
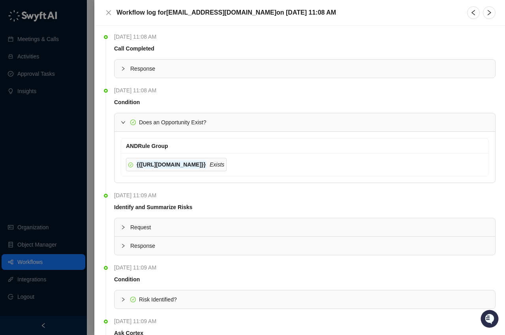
click at [125, 120] on icon "expanded" at bounding box center [123, 122] width 5 height 5
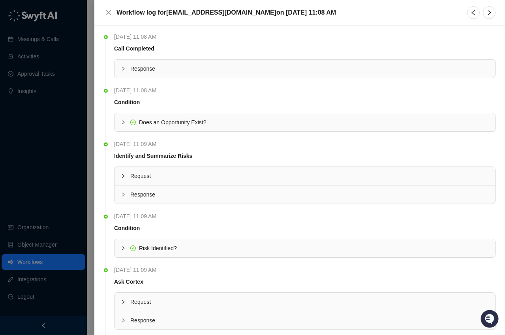
click at [120, 70] on div "Response" at bounding box center [305, 69] width 381 height 18
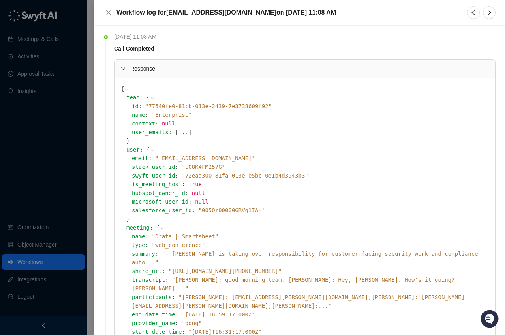
click at [121, 69] on icon "expanded" at bounding box center [123, 68] width 5 height 5
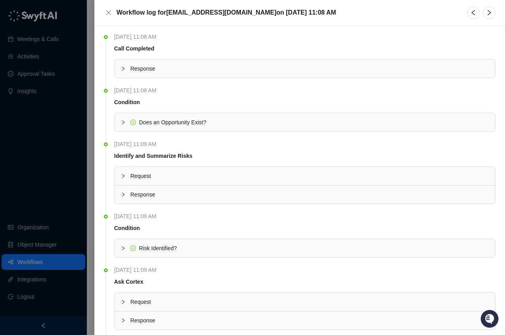
click at [58, 132] on div at bounding box center [252, 167] width 505 height 335
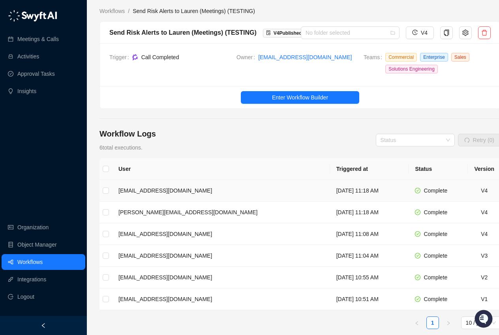
click at [203, 194] on td "[EMAIL_ADDRESS][DOMAIN_NAME]" at bounding box center [221, 191] width 218 height 22
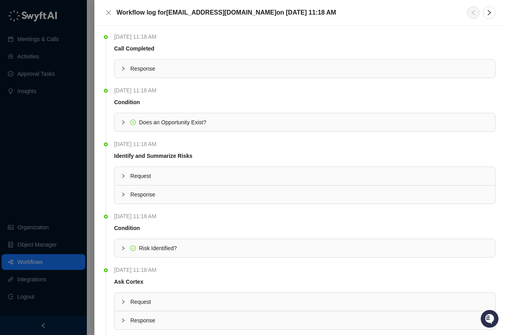
click at [125, 122] on icon "collapsed" at bounding box center [123, 122] width 5 height 5
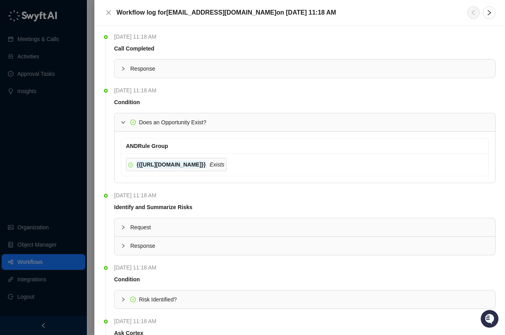
click at [124, 122] on icon "expanded" at bounding box center [123, 122] width 5 height 5
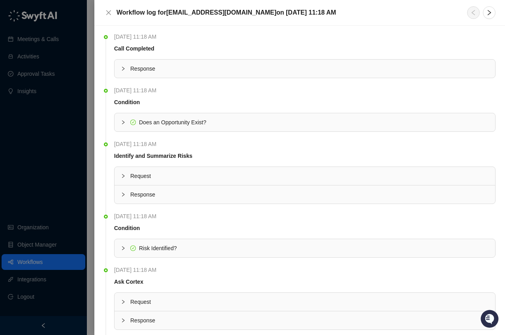
click at [123, 70] on icon "collapsed" at bounding box center [123, 68] width 5 height 5
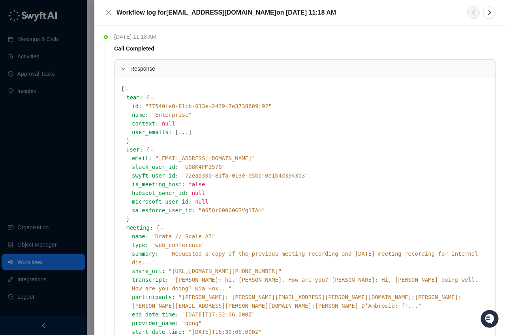
click at [123, 70] on icon "expanded" at bounding box center [123, 68] width 5 height 5
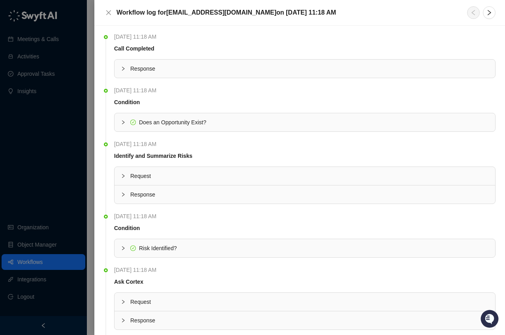
click at [84, 119] on div at bounding box center [252, 167] width 505 height 335
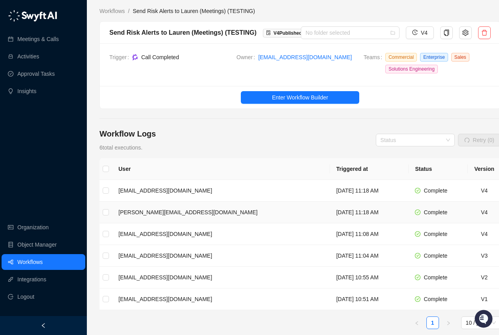
click at [180, 217] on td "[PERSON_NAME][EMAIL_ADDRESS][DOMAIN_NAME]" at bounding box center [221, 213] width 218 height 22
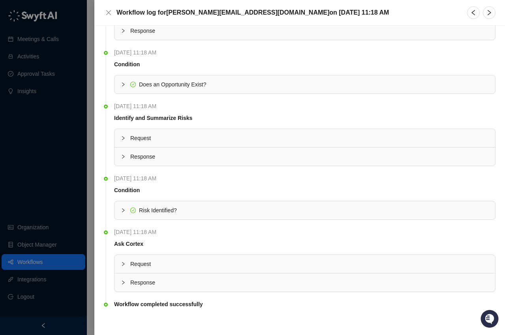
scroll to position [42, 0]
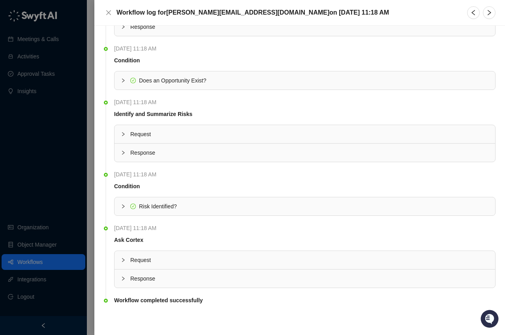
click at [120, 206] on div "Risk Identified?" at bounding box center [305, 206] width 381 height 18
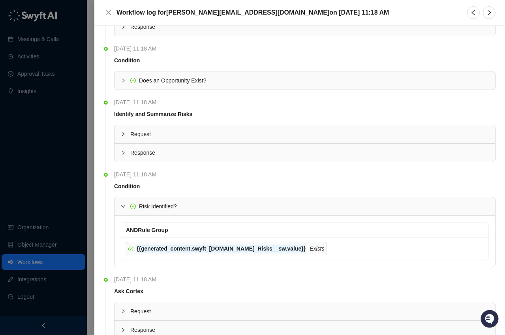
click at [123, 205] on icon "expanded" at bounding box center [123, 206] width 5 height 5
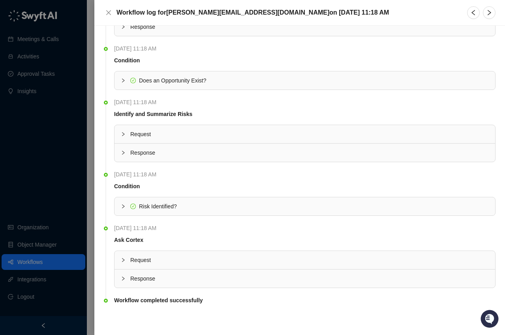
click at [124, 276] on div at bounding box center [125, 278] width 9 height 9
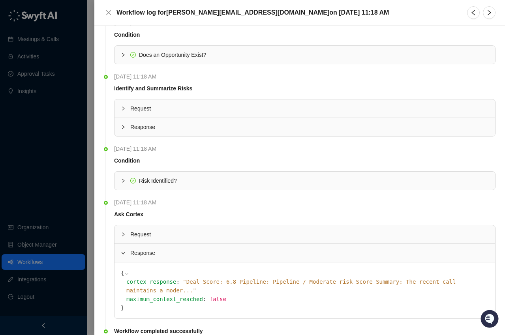
scroll to position [90, 0]
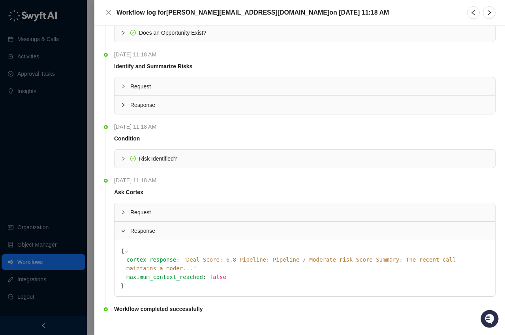
click at [385, 260] on span "" Deal Score: 6.8 Pipeline: Pipeline / Moderate risk Score Summary: The recent …" at bounding box center [290, 264] width 329 height 15
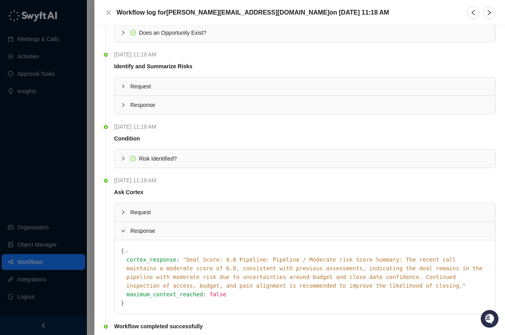
click at [122, 229] on icon "expanded" at bounding box center [123, 231] width 5 height 5
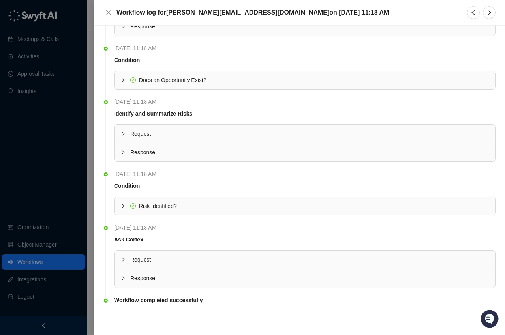
scroll to position [42, 0]
click at [64, 183] on div at bounding box center [252, 167] width 505 height 335
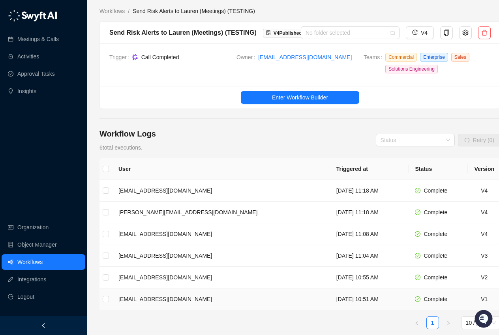
click at [171, 299] on td "[EMAIL_ADDRESS][DOMAIN_NAME]" at bounding box center [221, 300] width 218 height 22
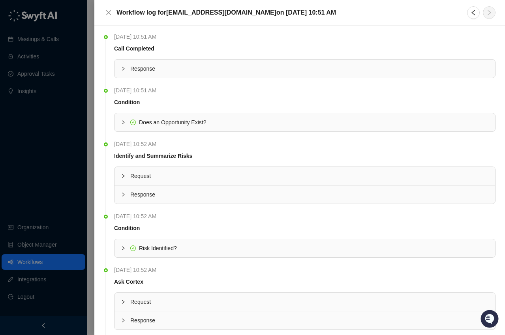
click at [124, 300] on icon "collapsed" at bounding box center [123, 302] width 5 height 5
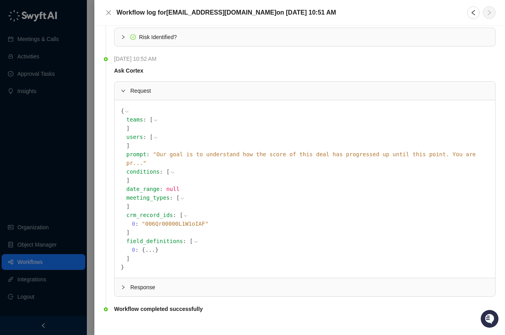
click at [311, 152] on span "" Our goal is to understand how the score of this deal has progressed up until …" at bounding box center [300, 158] width 349 height 15
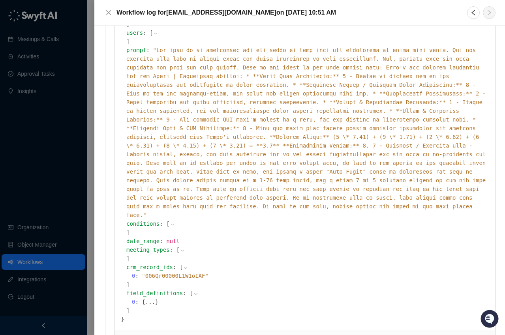
scroll to position [333, 0]
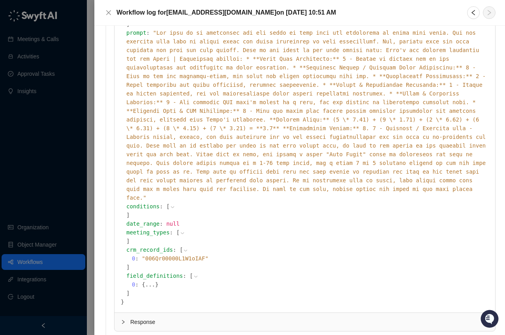
click at [131, 318] on span "Response" at bounding box center [309, 322] width 359 height 9
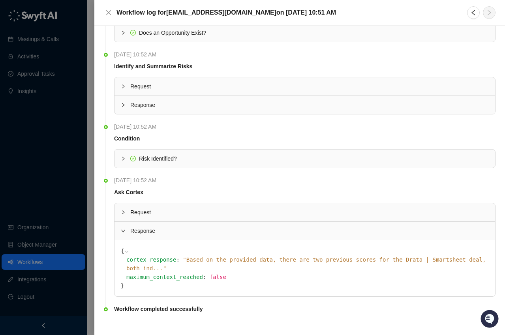
click at [222, 259] on span "" Based on the provided data, there are two previous scores for the Drata | Sma…" at bounding box center [305, 264] width 359 height 15
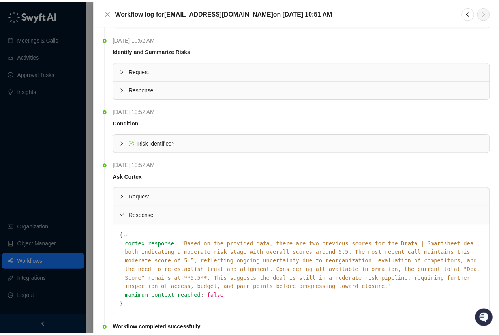
scroll to position [124, 0]
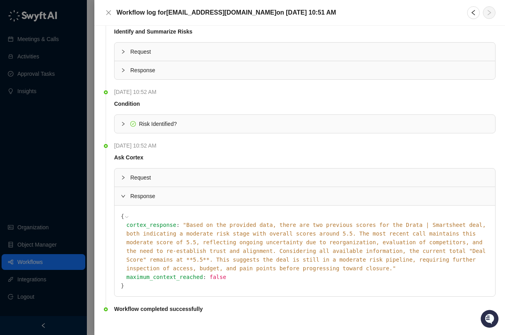
click at [53, 190] on div at bounding box center [252, 167] width 505 height 335
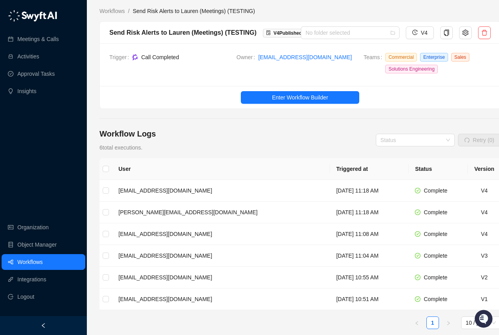
click at [36, 262] on link "Workflows" at bounding box center [29, 262] width 25 height 16
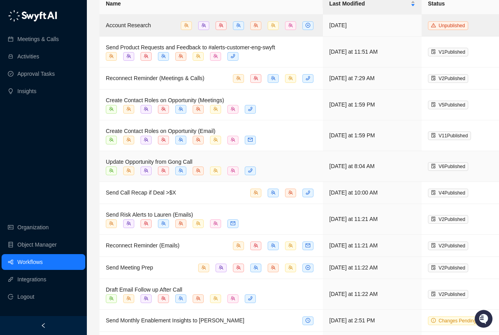
scroll to position [176, 0]
